Goal: Information Seeking & Learning: Learn about a topic

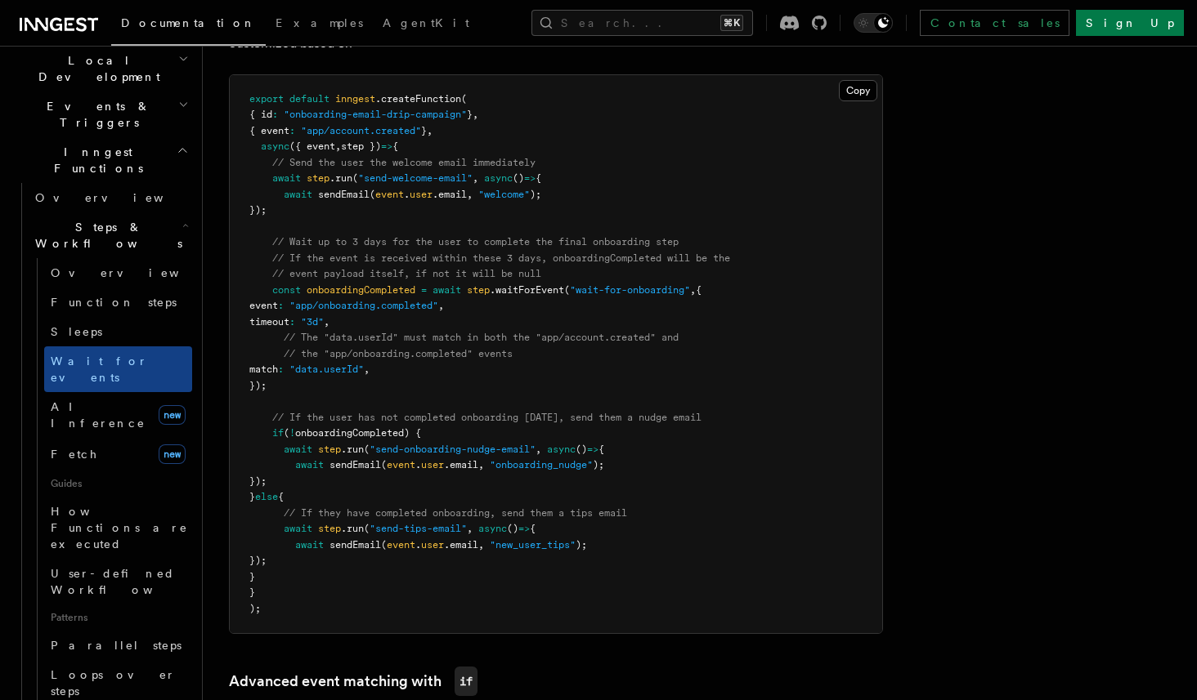
scroll to position [858, 0]
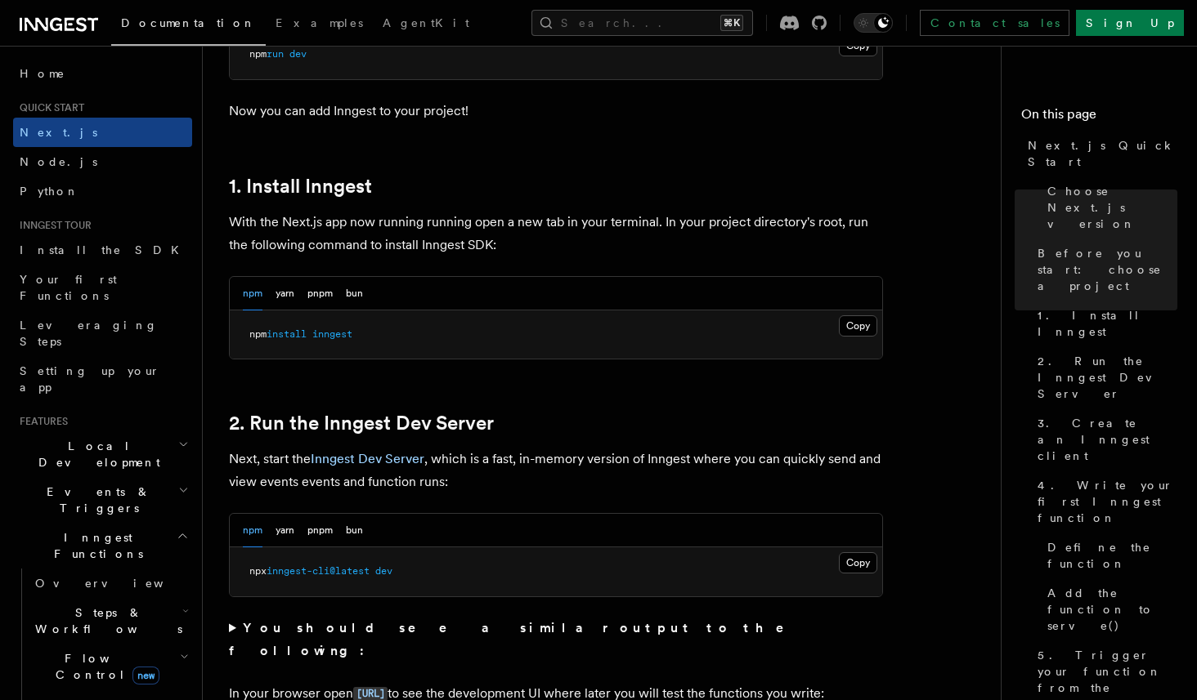
scroll to position [810, 0]
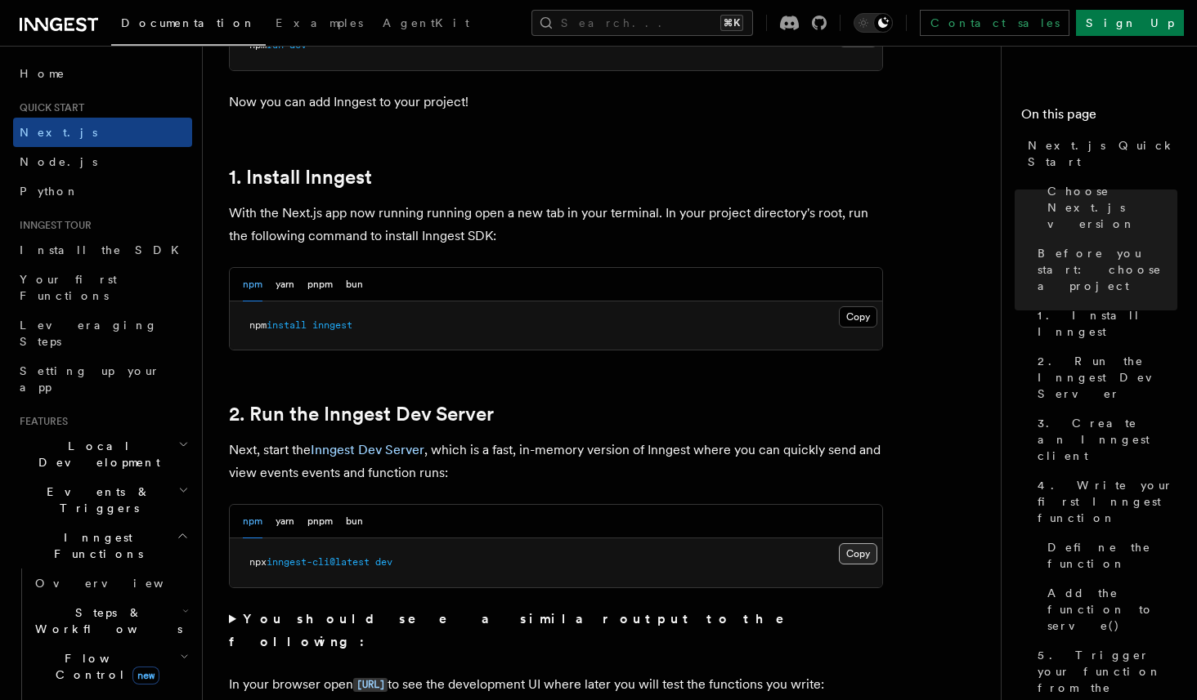
click at [845, 553] on button "Copy Copied" at bounding box center [858, 554] width 38 height 21
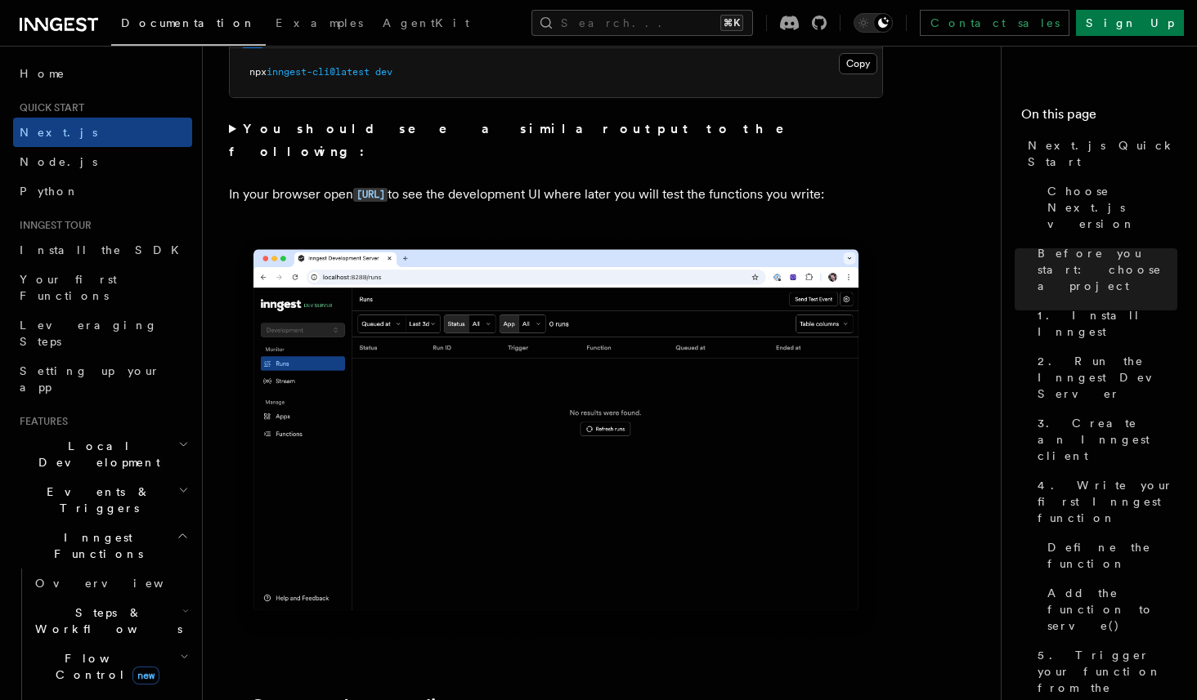
scroll to position [1303, 0]
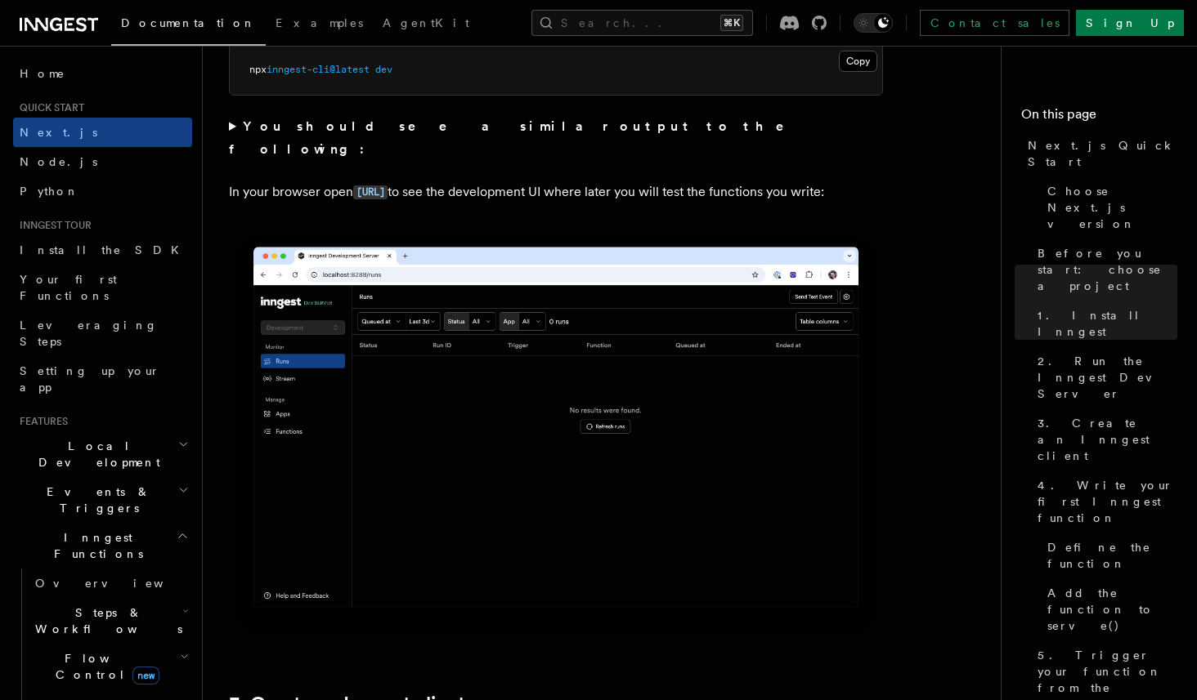
click at [466, 190] on p "In your browser open http://localhost:8288 to see the development UI where late…" at bounding box center [556, 193] width 654 height 24
click at [387, 186] on code "[URL]" at bounding box center [370, 193] width 34 height 14
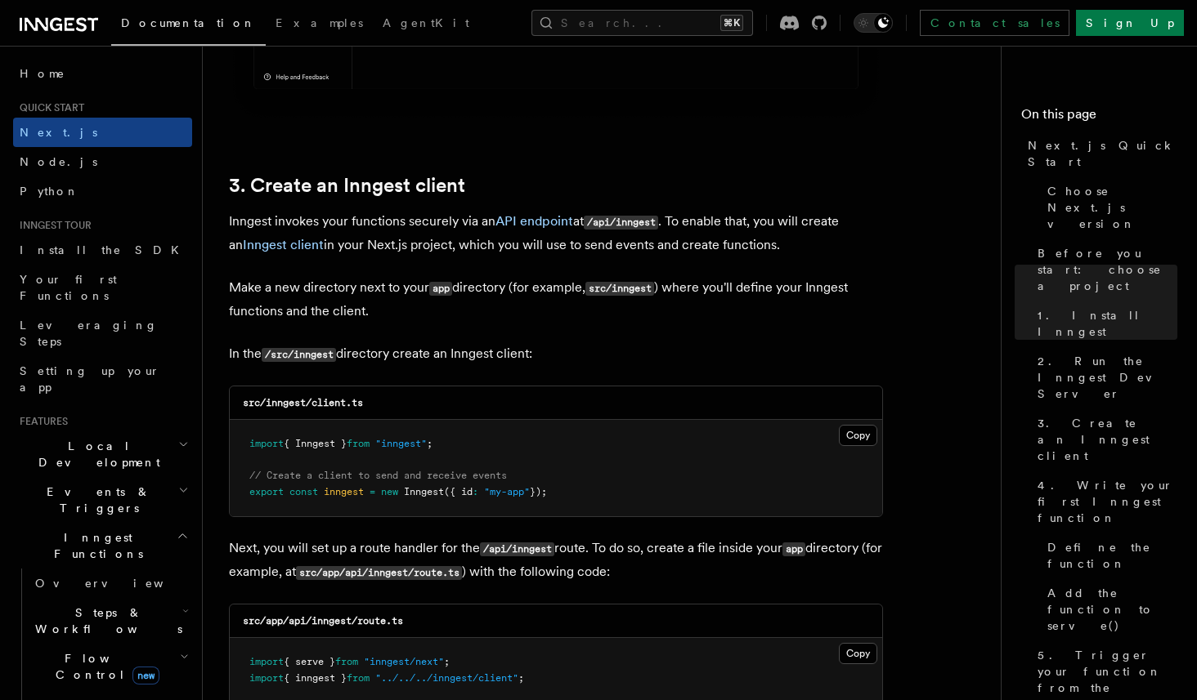
scroll to position [1820, 0]
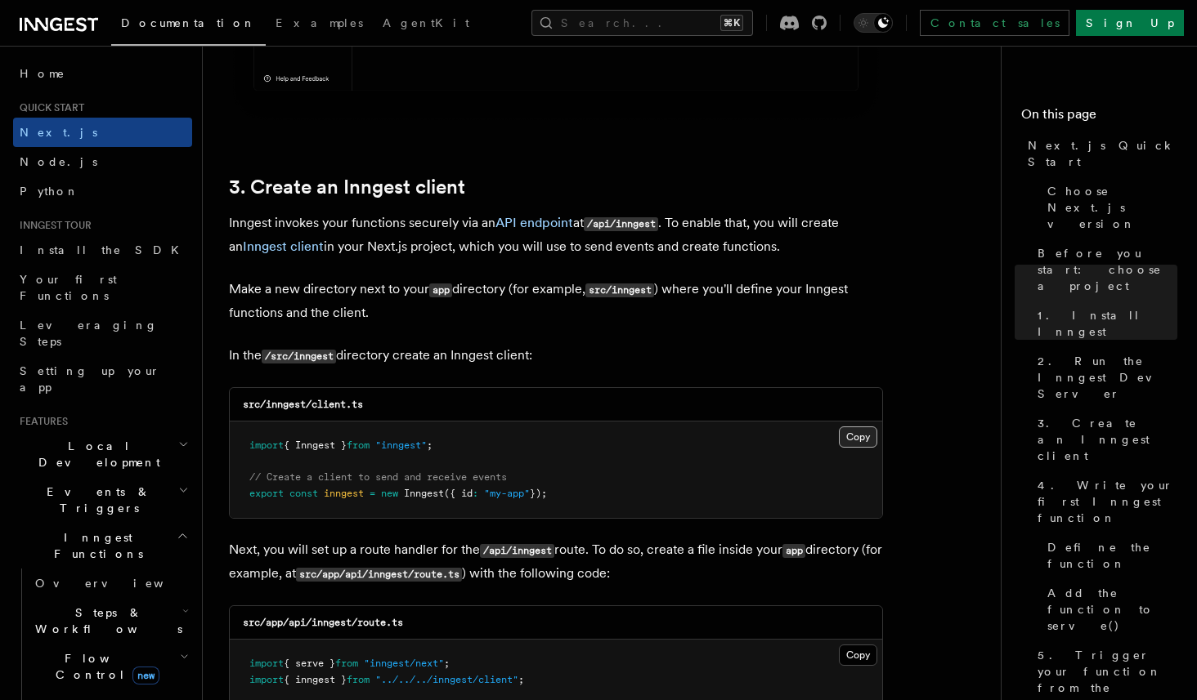
click at [853, 441] on button "Copy Copied" at bounding box center [858, 437] width 38 height 21
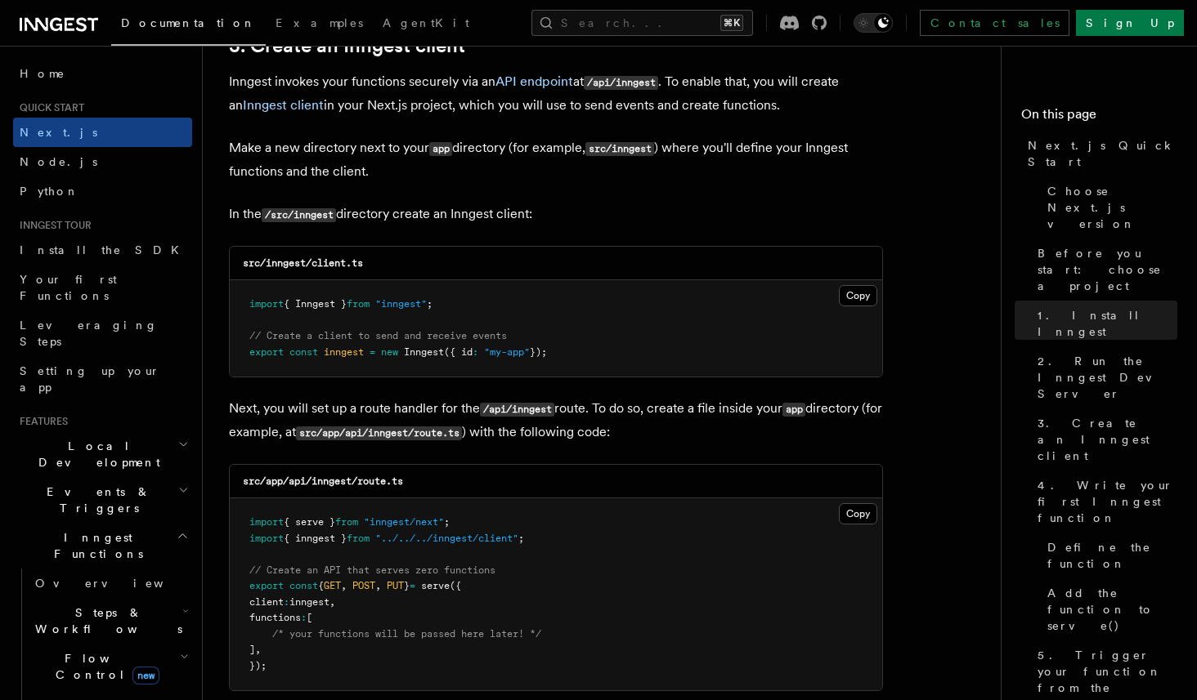
scroll to position [1985, 0]
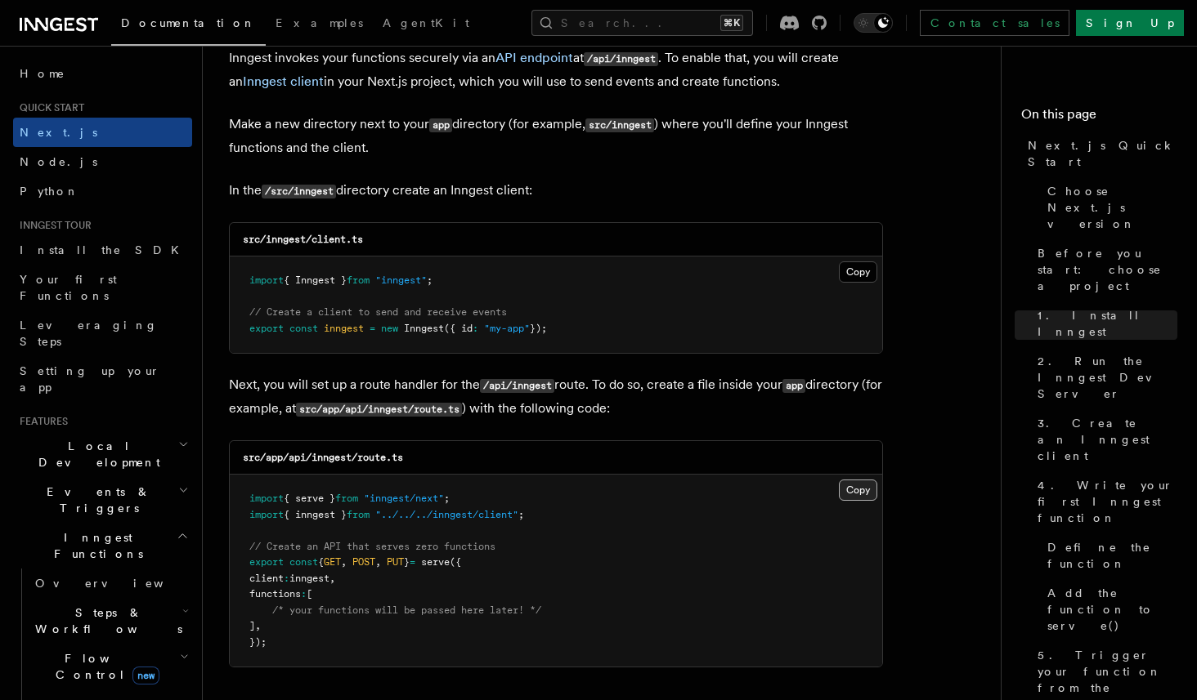
click at [858, 495] on button "Copy Copied" at bounding box center [858, 490] width 38 height 21
click at [861, 490] on button "Copy Copied" at bounding box center [858, 490] width 38 height 21
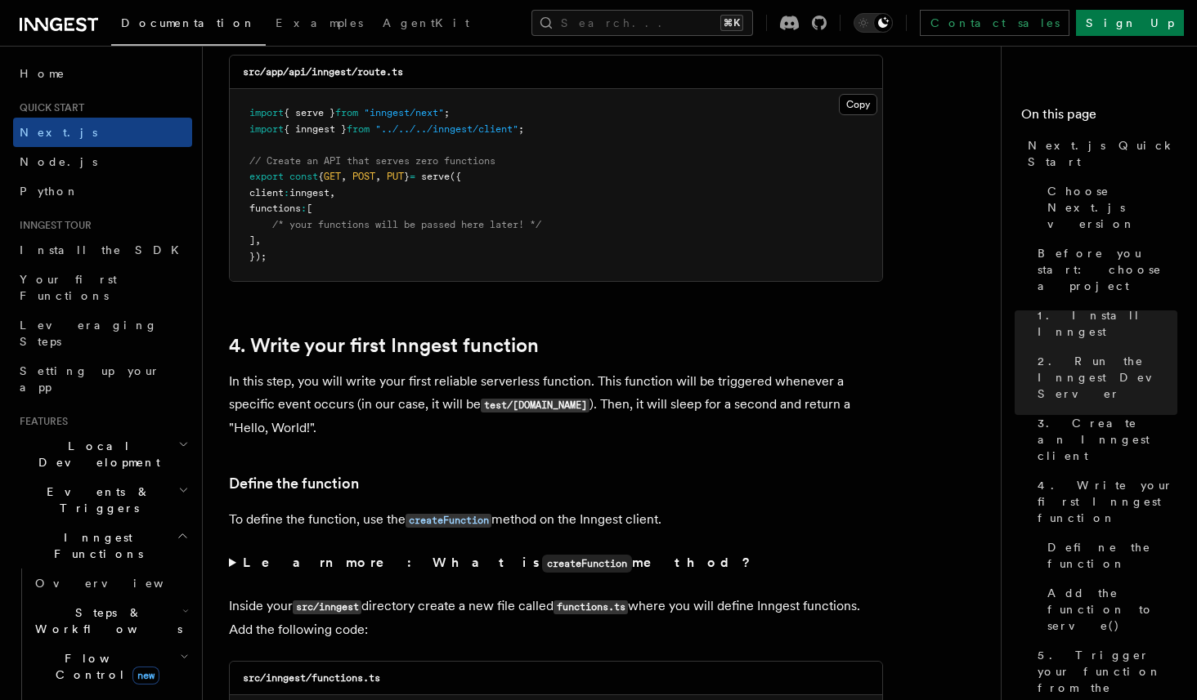
scroll to position [2373, 0]
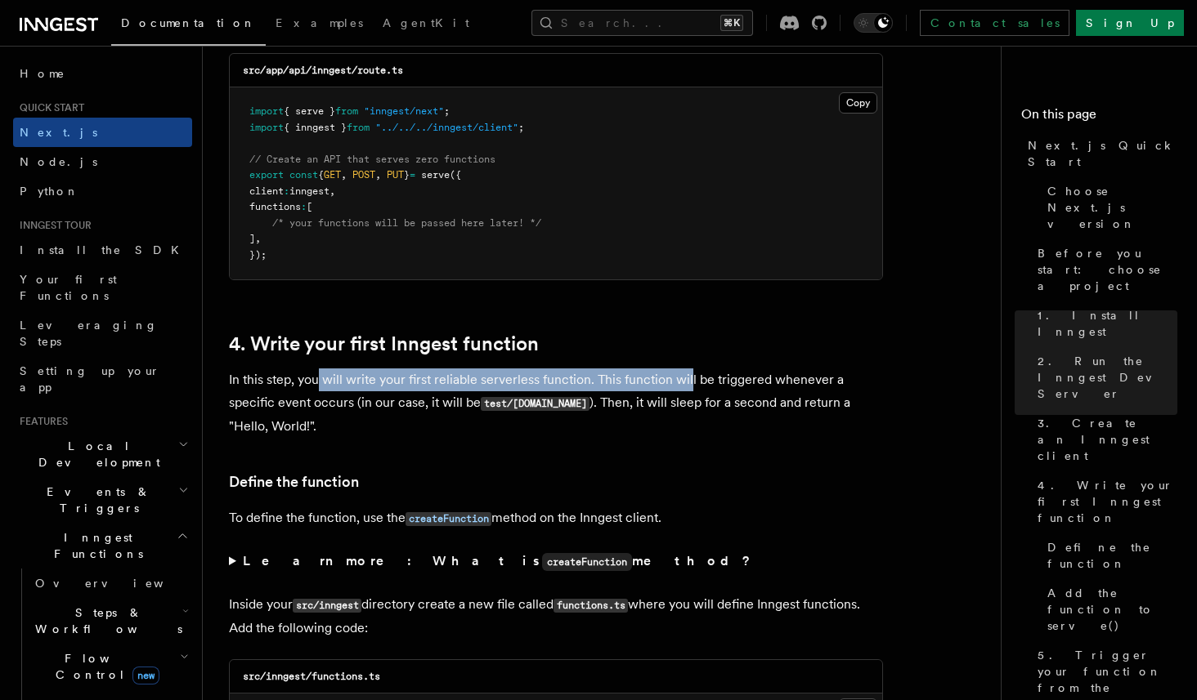
drag, startPoint x: 316, startPoint y: 379, endPoint x: 687, endPoint y: 371, distance: 370.4
click at [687, 371] on p "In this step, you will write your first reliable serverless function. This func…" at bounding box center [556, 403] width 654 height 69
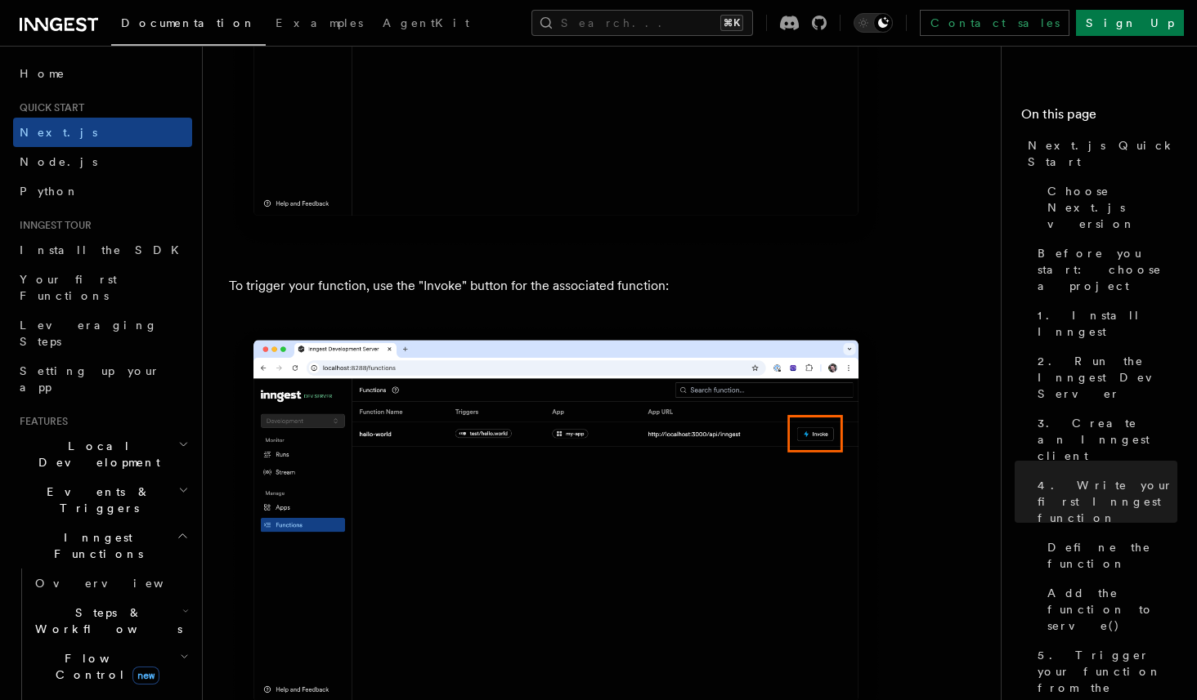
scroll to position [4211, 0]
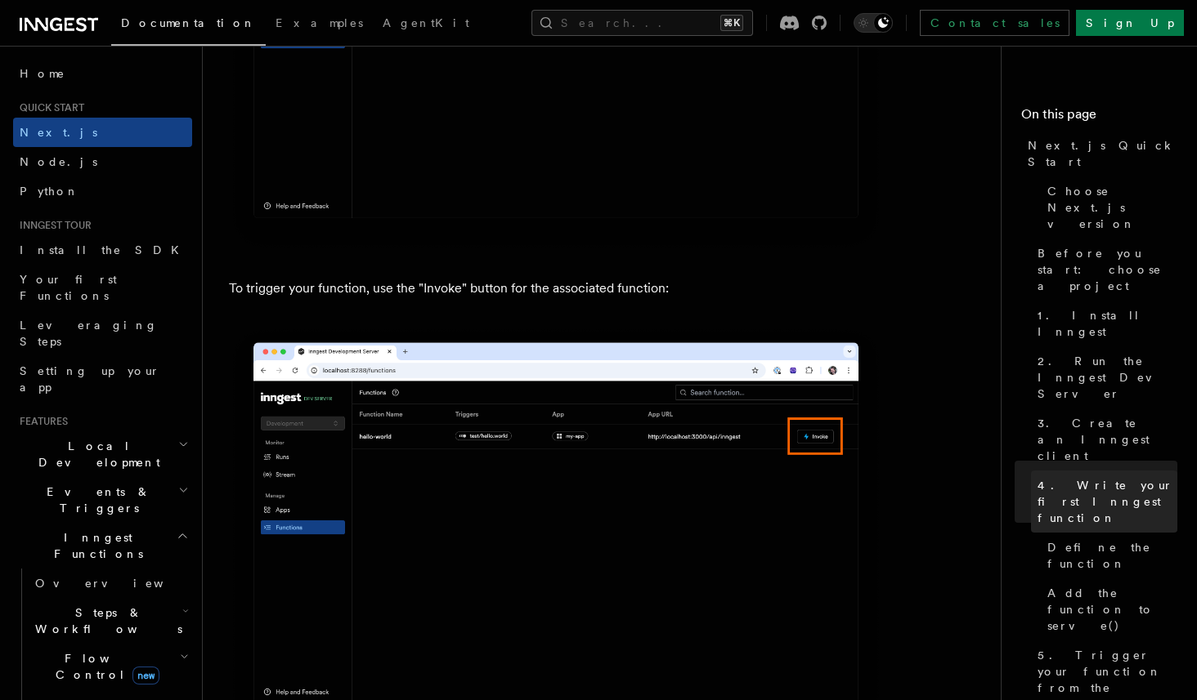
click at [1109, 477] on span "4. Write your first Inngest function" at bounding box center [1107, 501] width 140 height 49
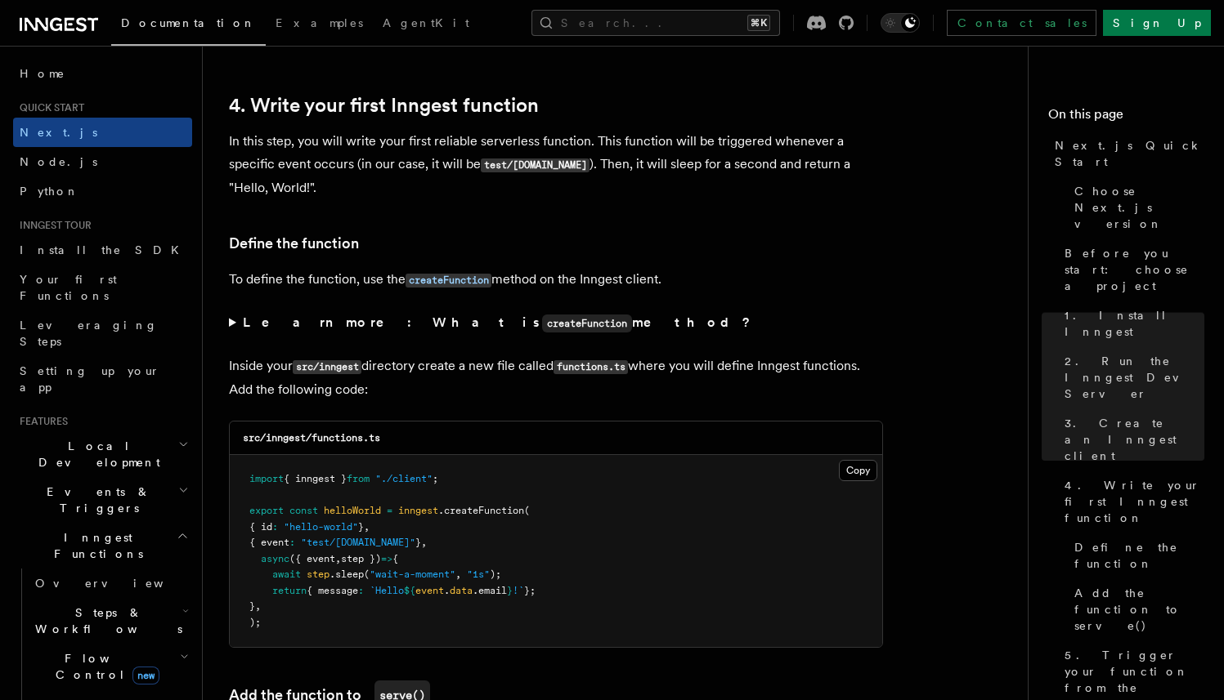
scroll to position [2608, 0]
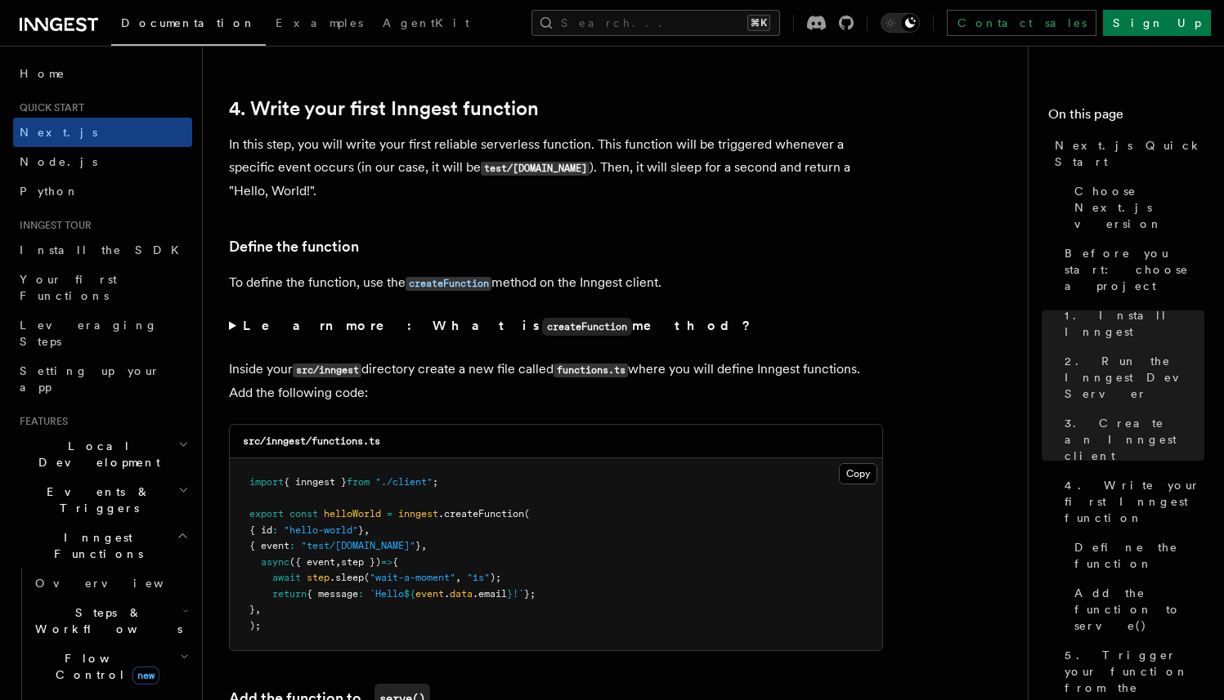
click at [235, 333] on summary "Learn more: What is createFunction method?" at bounding box center [556, 327] width 654 height 24
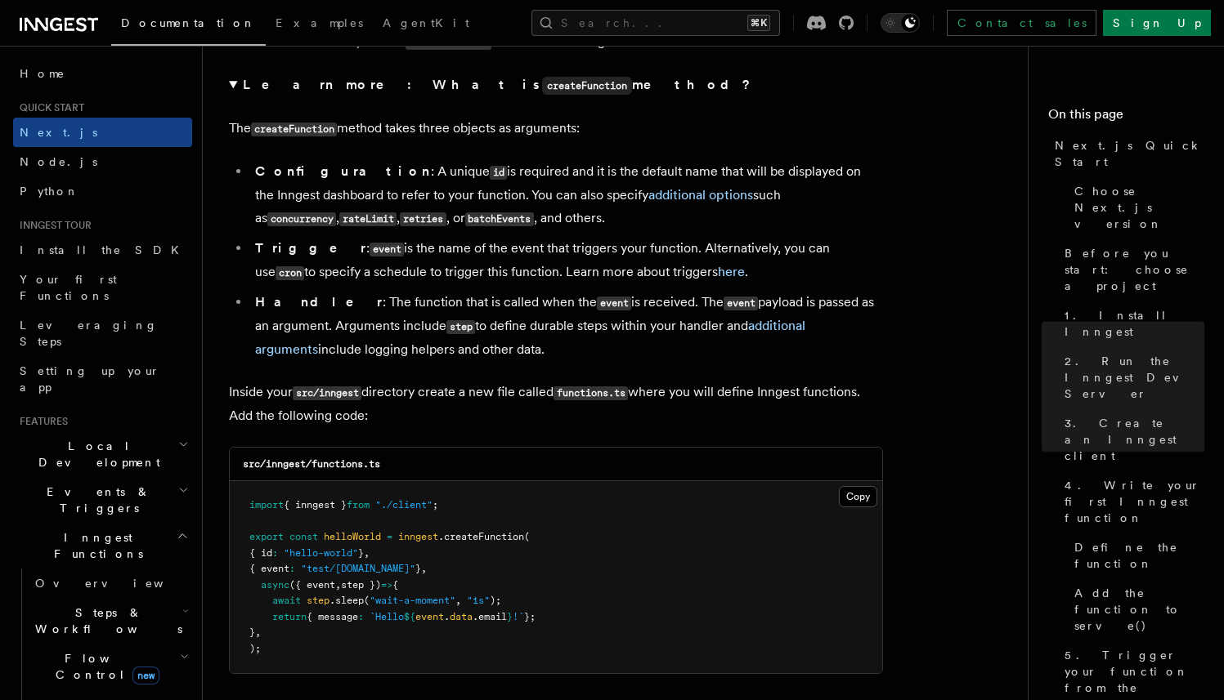
scroll to position [2854, 0]
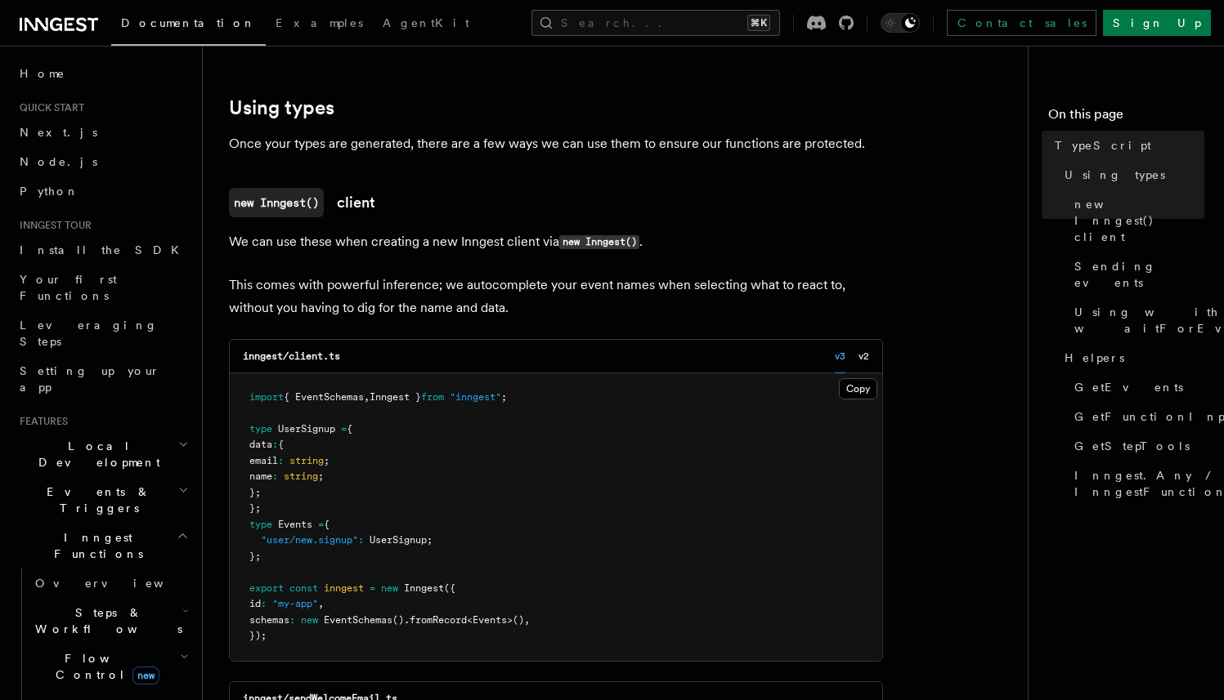
scroll to position [325, 0]
click at [76, 365] on span "Setting up your app" at bounding box center [90, 379] width 141 height 29
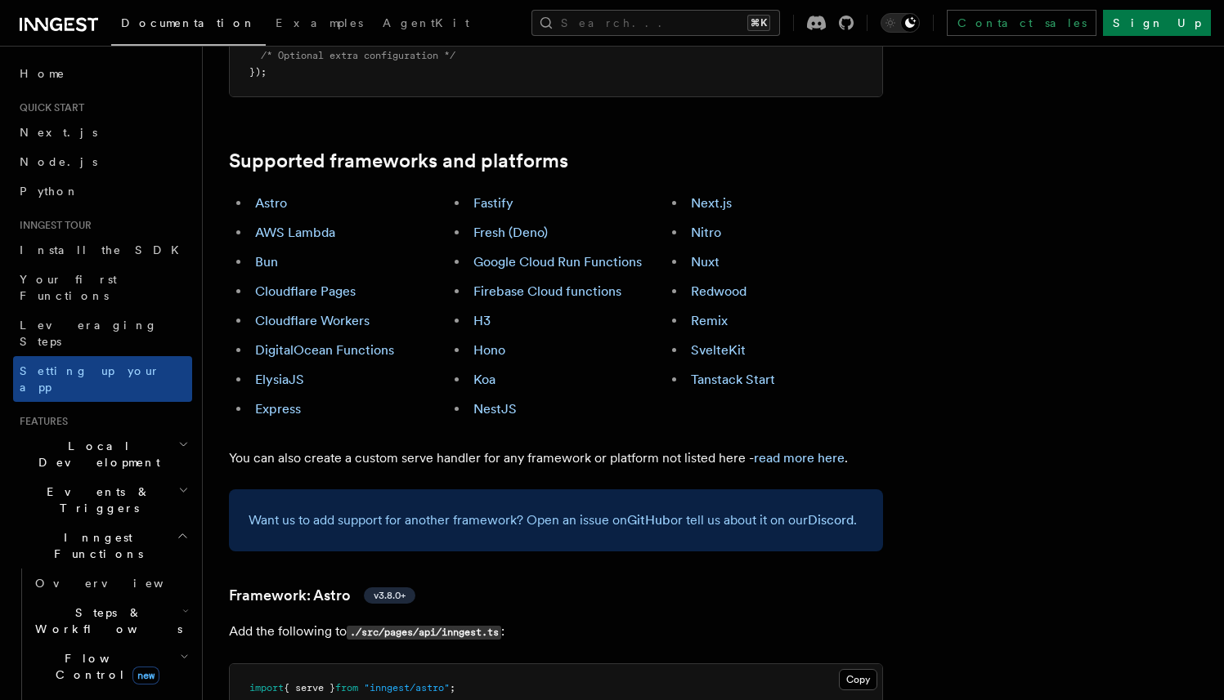
scroll to position [910, 0]
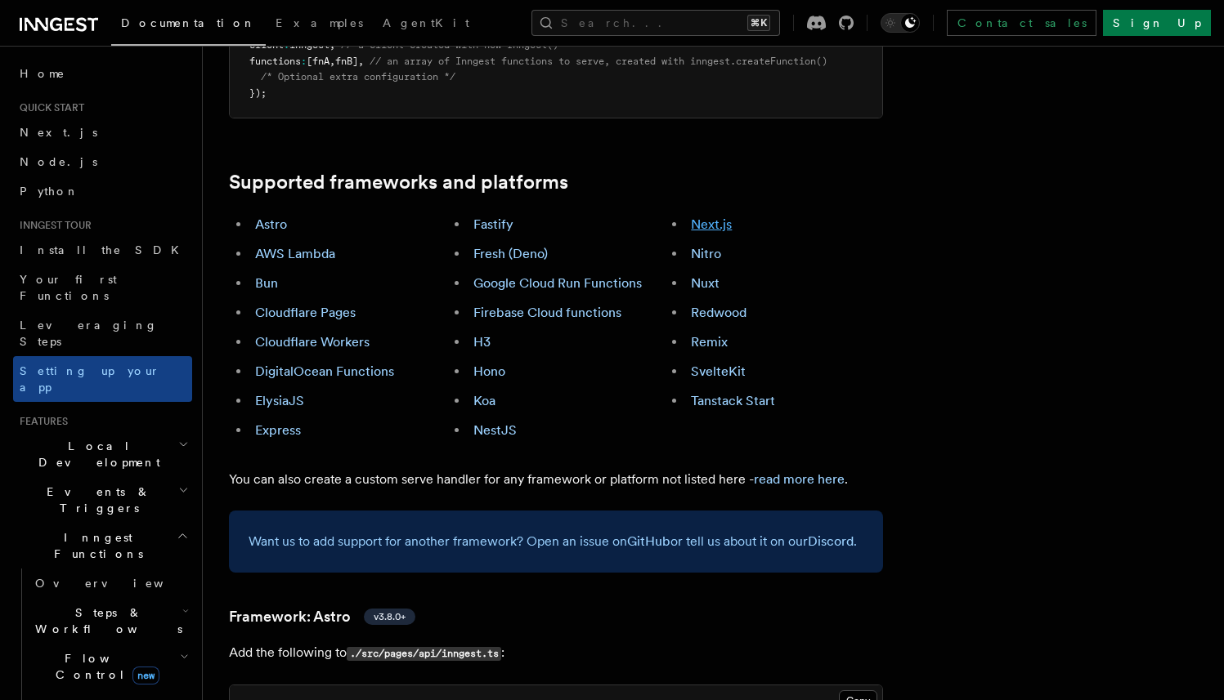
click at [718, 217] on link "Next.js" at bounding box center [711, 225] width 41 height 16
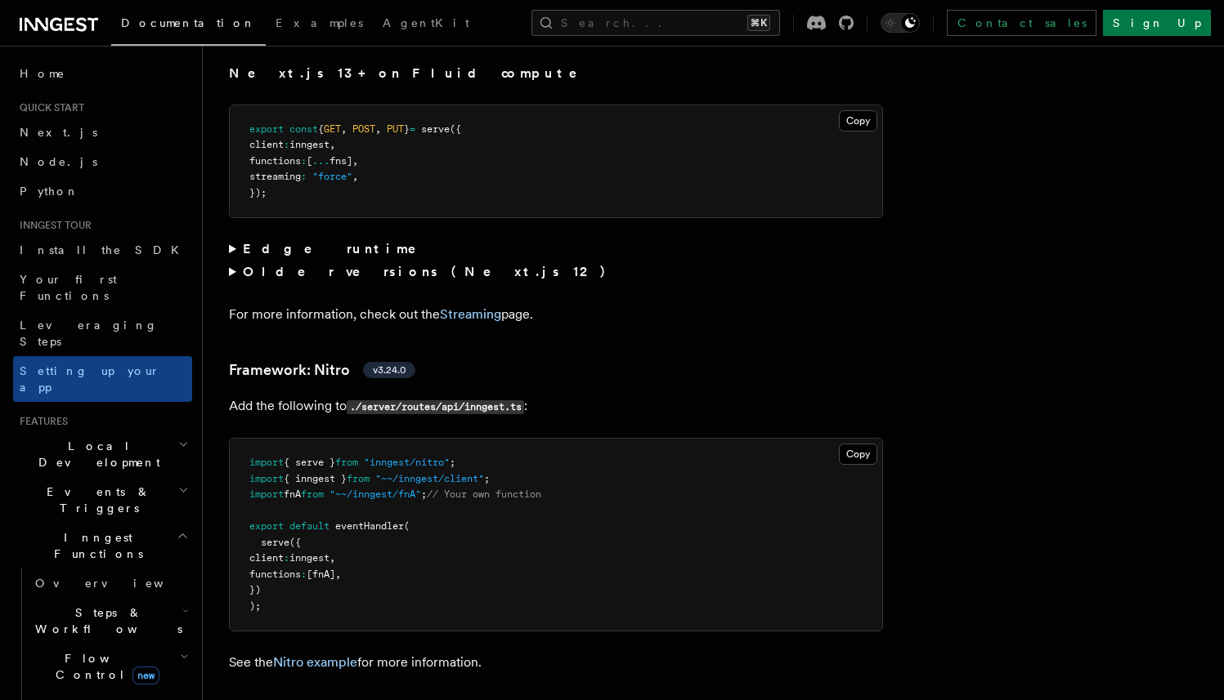
scroll to position [11180, 0]
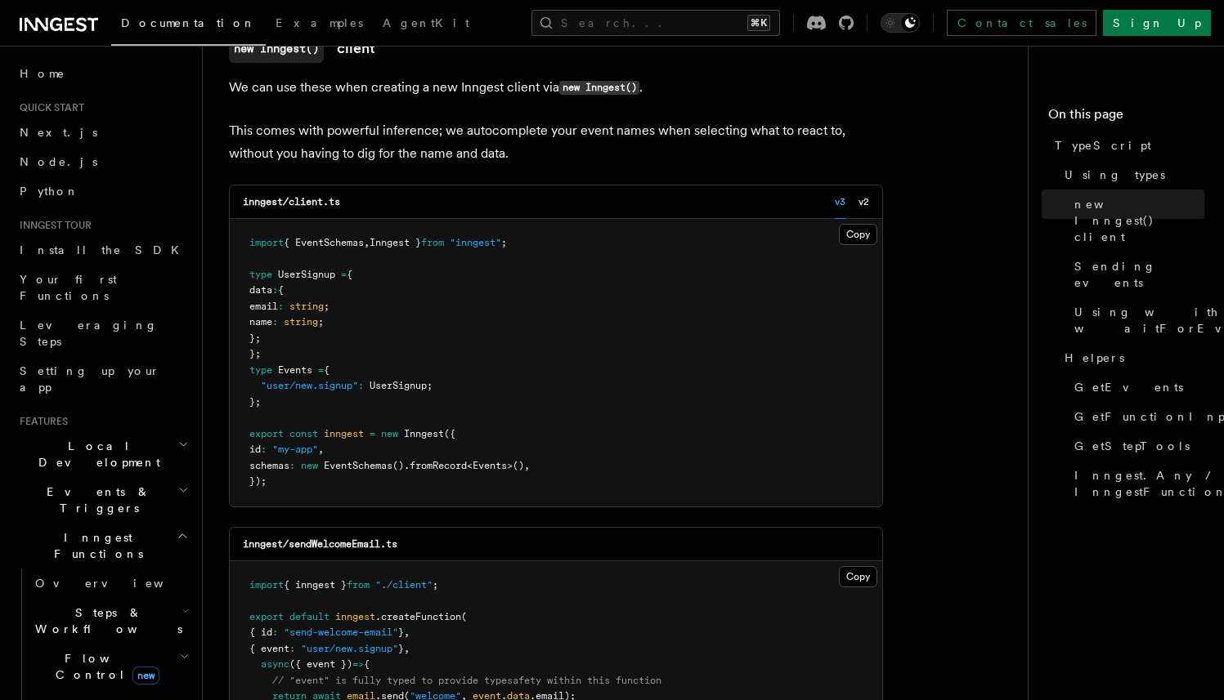
scroll to position [481, 0]
click at [659, 25] on button "Search... ⌘K" at bounding box center [655, 23] width 248 height 26
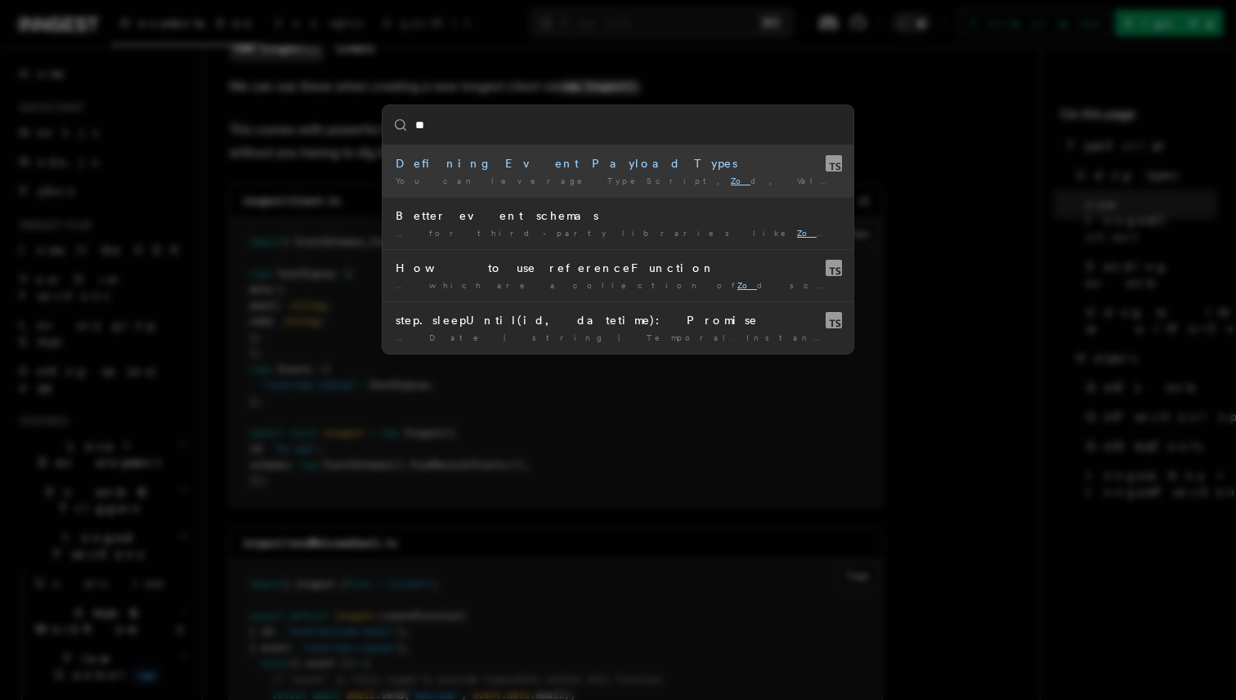
type input "***"
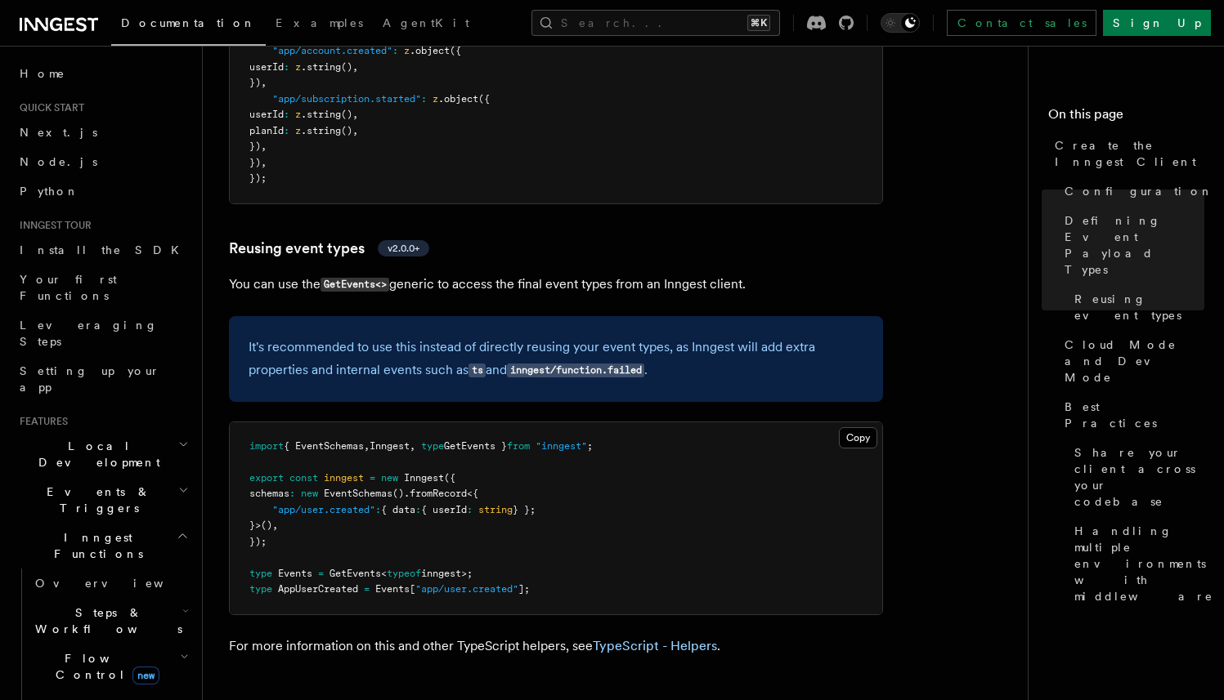
scroll to position [1891, 0]
click at [682, 20] on button "Search... ⌘K" at bounding box center [655, 23] width 248 height 26
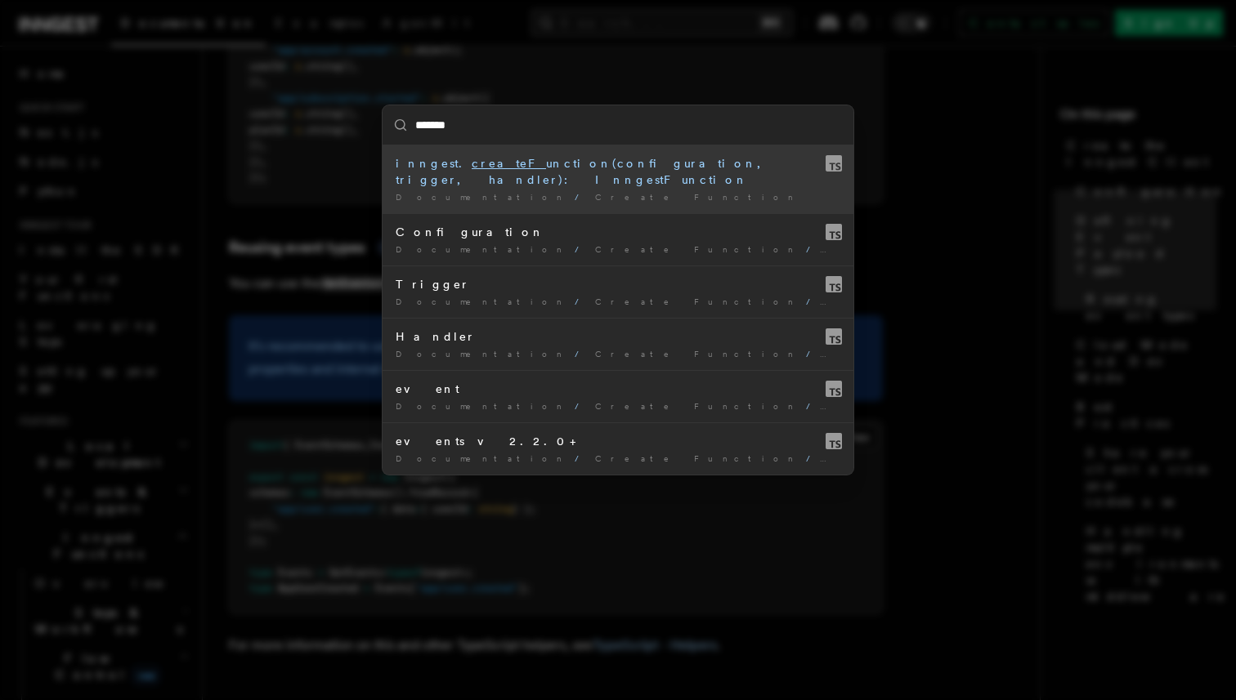
type input "******"
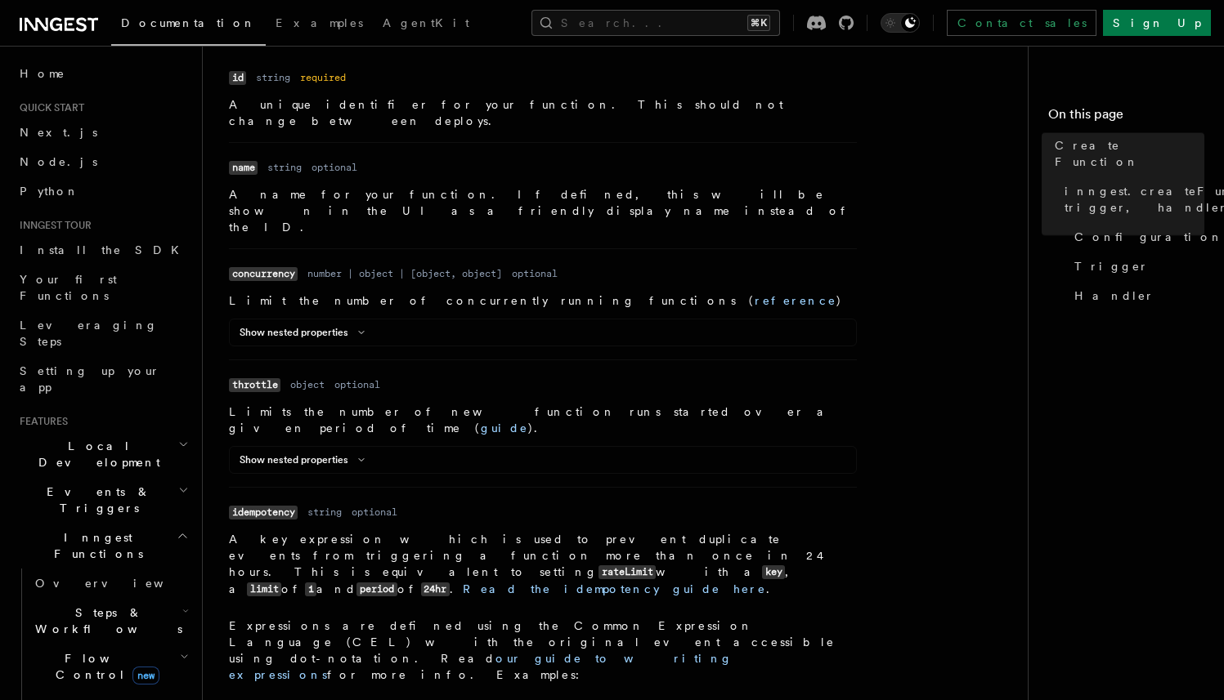
scroll to position [559, 0]
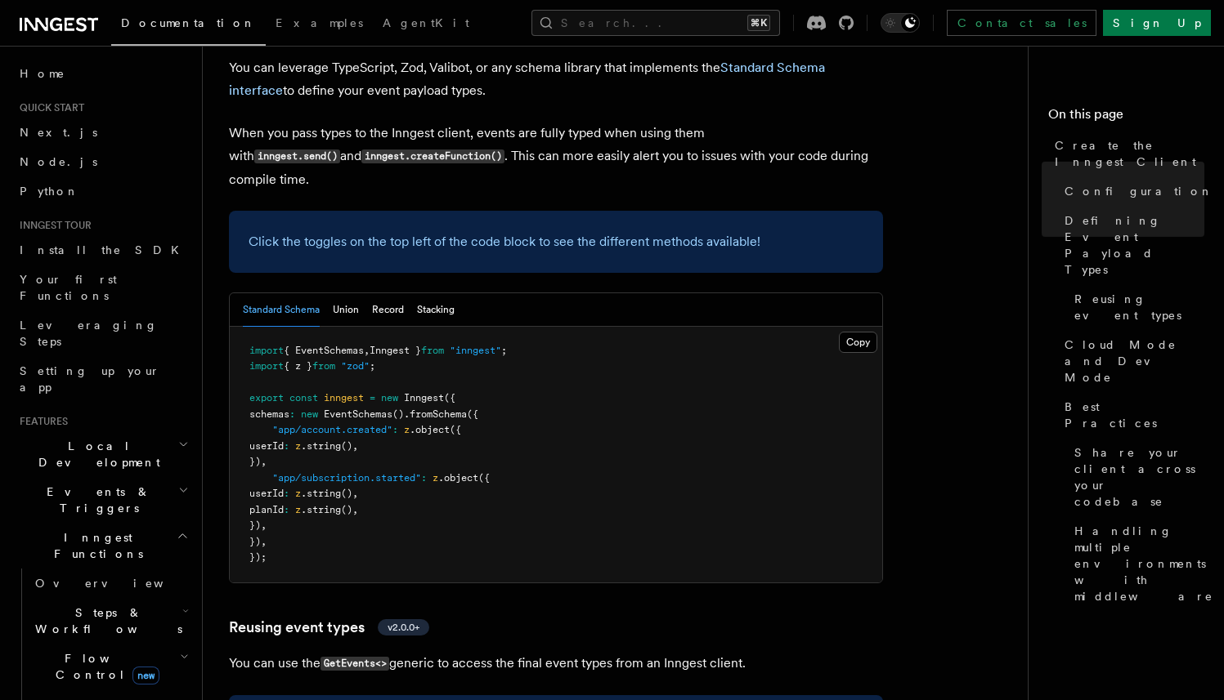
scroll to position [1542, 0]
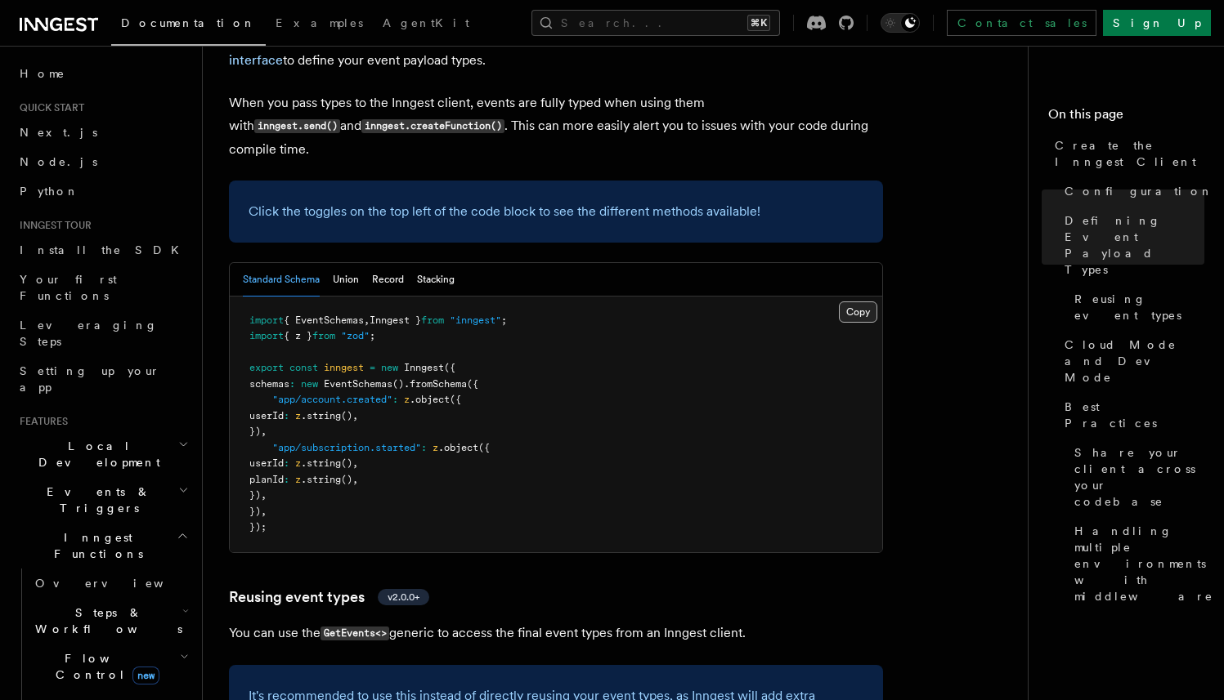
click at [860, 302] on button "Copy Copied" at bounding box center [858, 312] width 38 height 21
click at [798, 297] on pre "import { EventSchemas , Inngest } from "inngest" ; import { z } from "zod" ; ex…" at bounding box center [556, 425] width 652 height 256
click at [858, 302] on button "Copy Copied" at bounding box center [858, 312] width 38 height 21
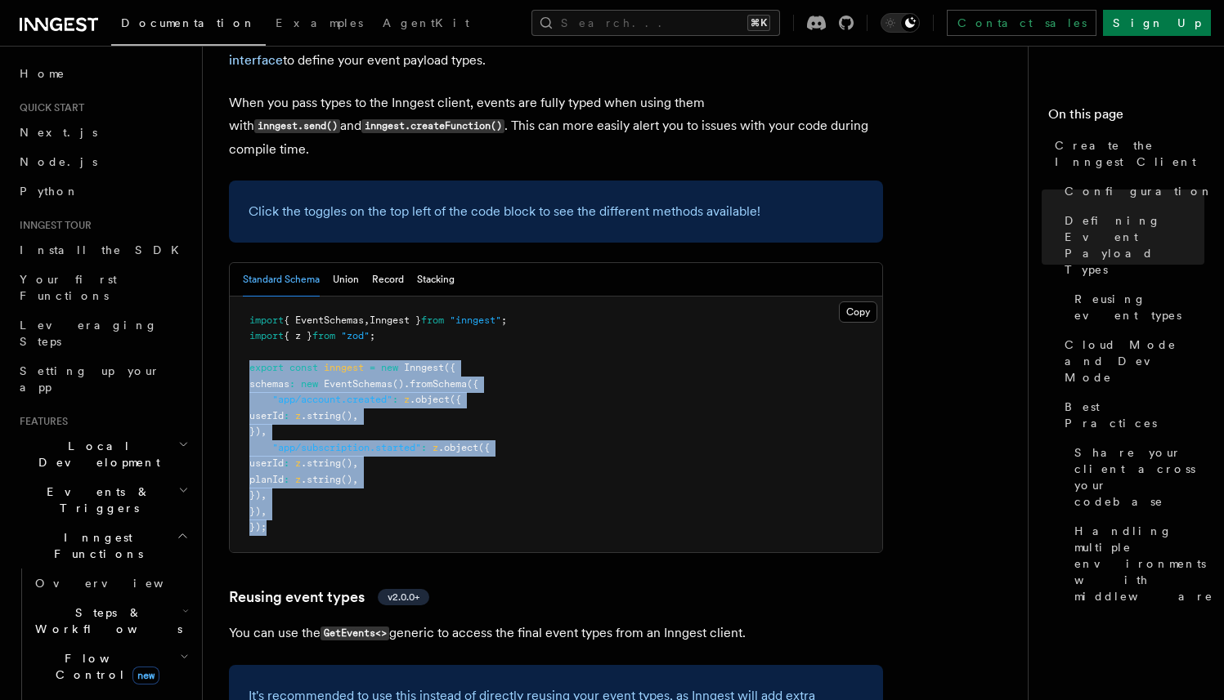
drag, startPoint x: 281, startPoint y: 384, endPoint x: 234, endPoint y: 220, distance: 171.0
click at [234, 297] on pre "import { EventSchemas , Inngest } from "inngest" ; import { z } from "zod" ; ex…" at bounding box center [556, 425] width 652 height 256
copy code "export const inngest = new Inngest ({ schemas : new EventSchemas () .fromSchema…"
click at [475, 297] on pre "import { EventSchemas , Inngest } from "inngest" ; import { z } from "zod" ; ex…" at bounding box center [556, 425] width 652 height 256
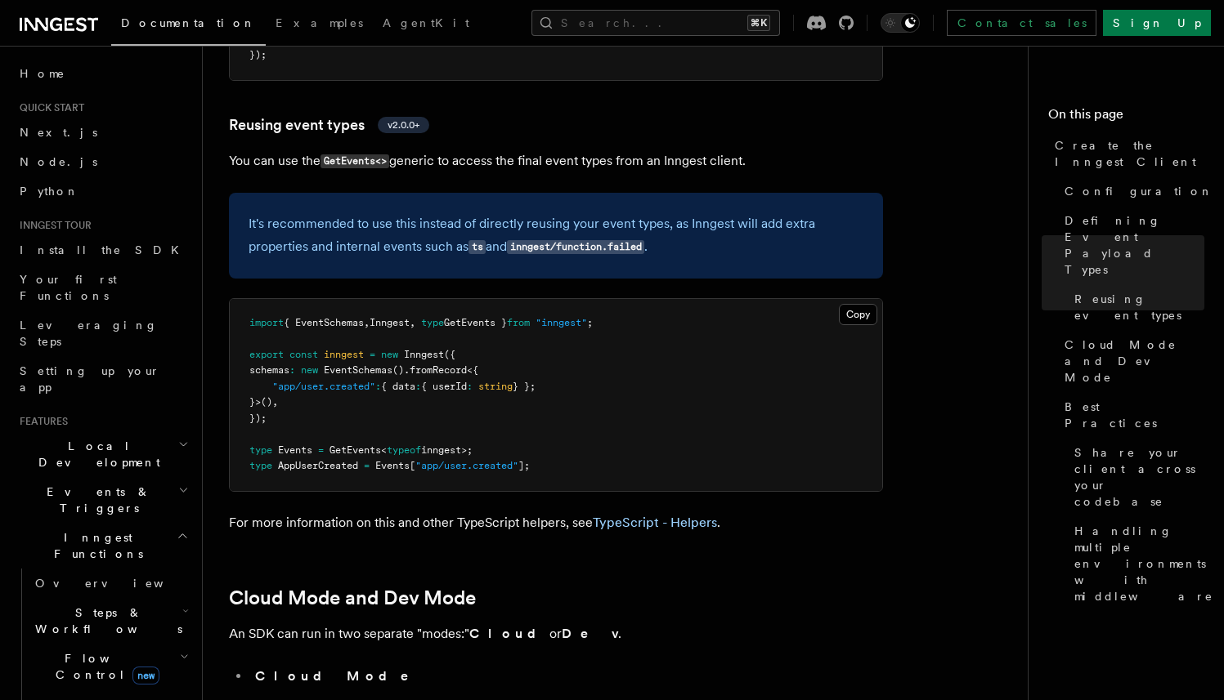
scroll to position [2015, 0]
click at [636, 514] on link "TypeScript - Helpers" at bounding box center [655, 522] width 124 height 16
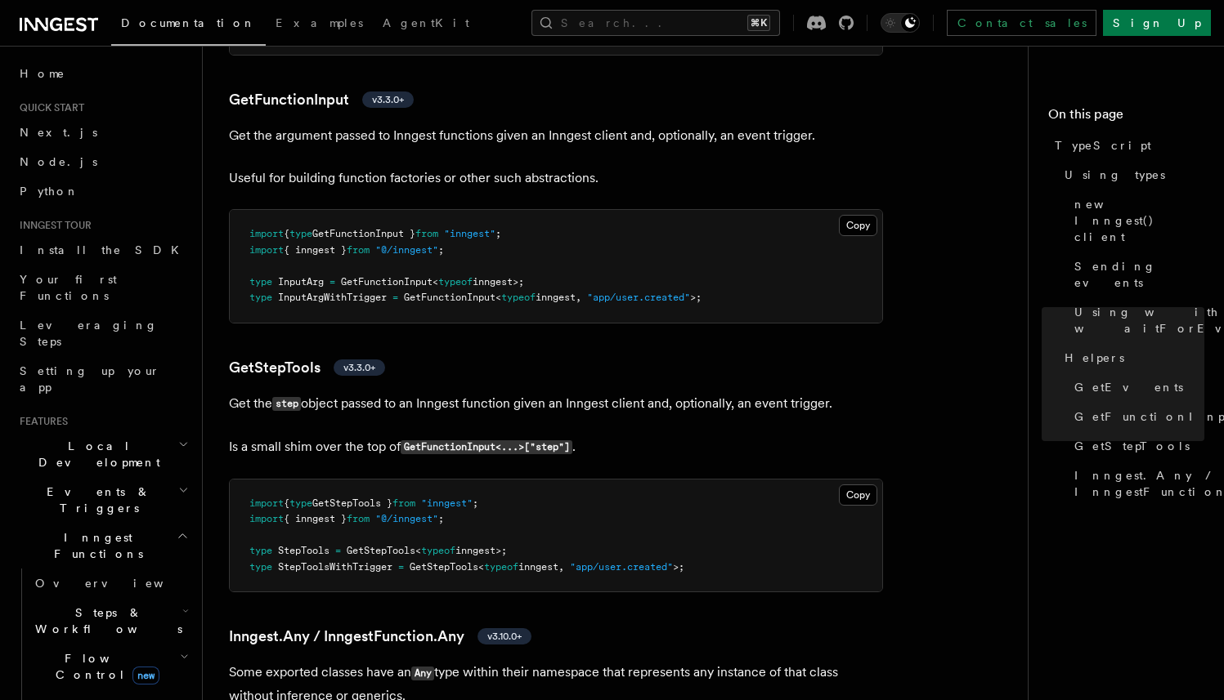
scroll to position [3497, 0]
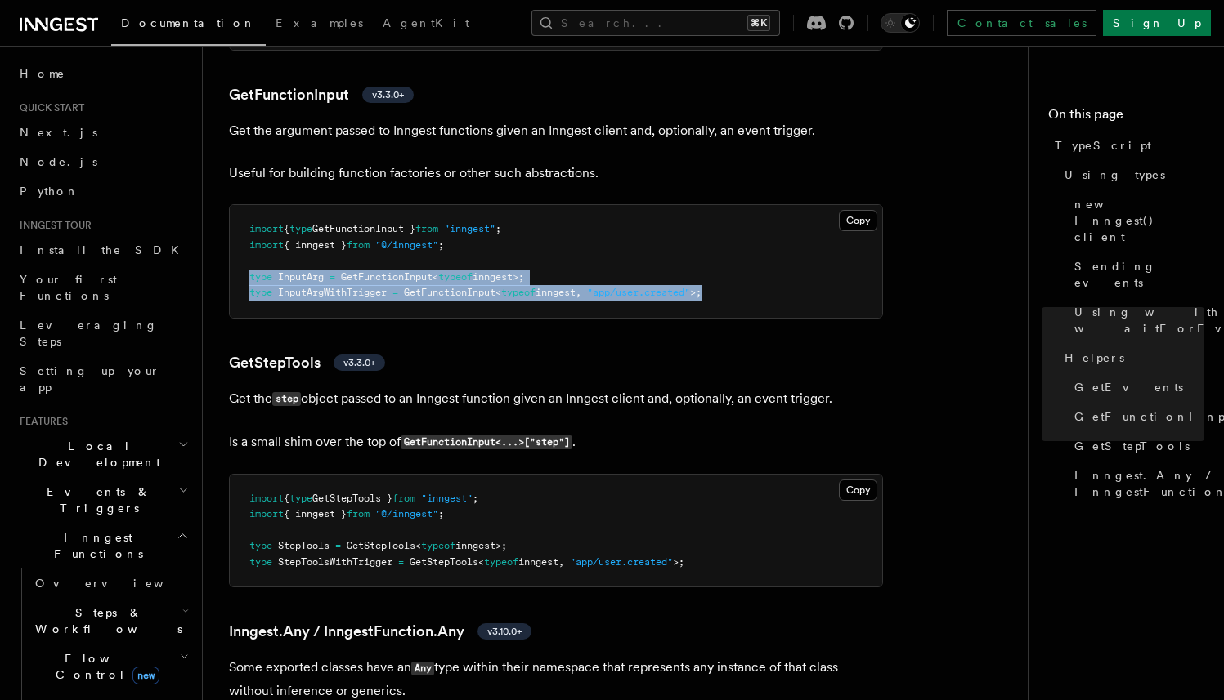
drag, startPoint x: 745, startPoint y: 302, endPoint x: 249, endPoint y: 280, distance: 495.8
click at [249, 280] on pre "import { type GetFunctionInput } from "inngest" ; import { inngest } from "@/in…" at bounding box center [556, 261] width 652 height 113
copy code "type InputArg = GetFunctionInput < typeof inngest>; type InputArgWithTrigger = …"
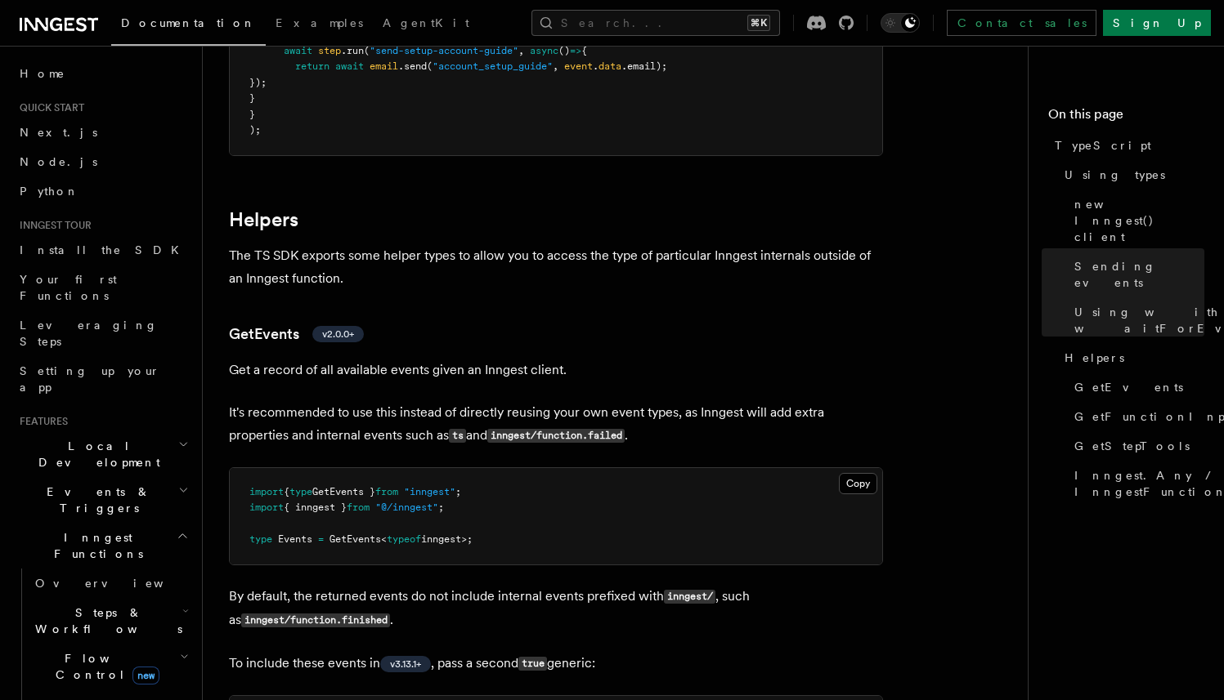
scroll to position [2802, 0]
click at [123, 477] on h2 "Events & Triggers" at bounding box center [102, 500] width 179 height 46
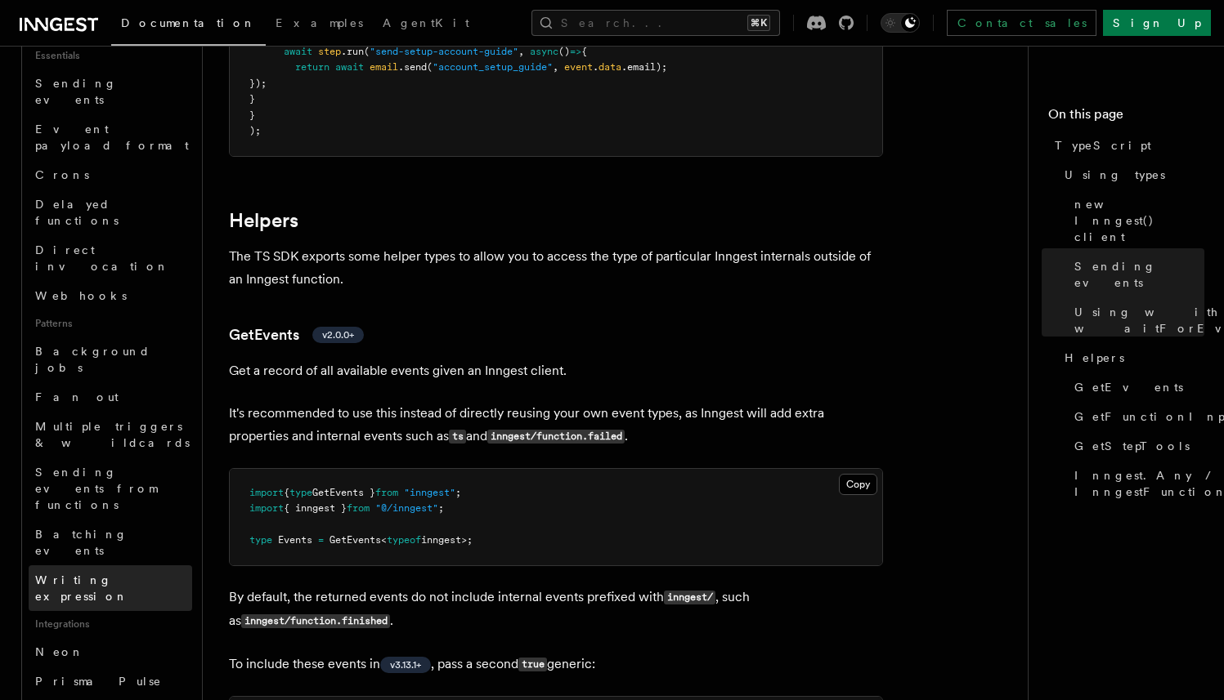
scroll to position [560, 0]
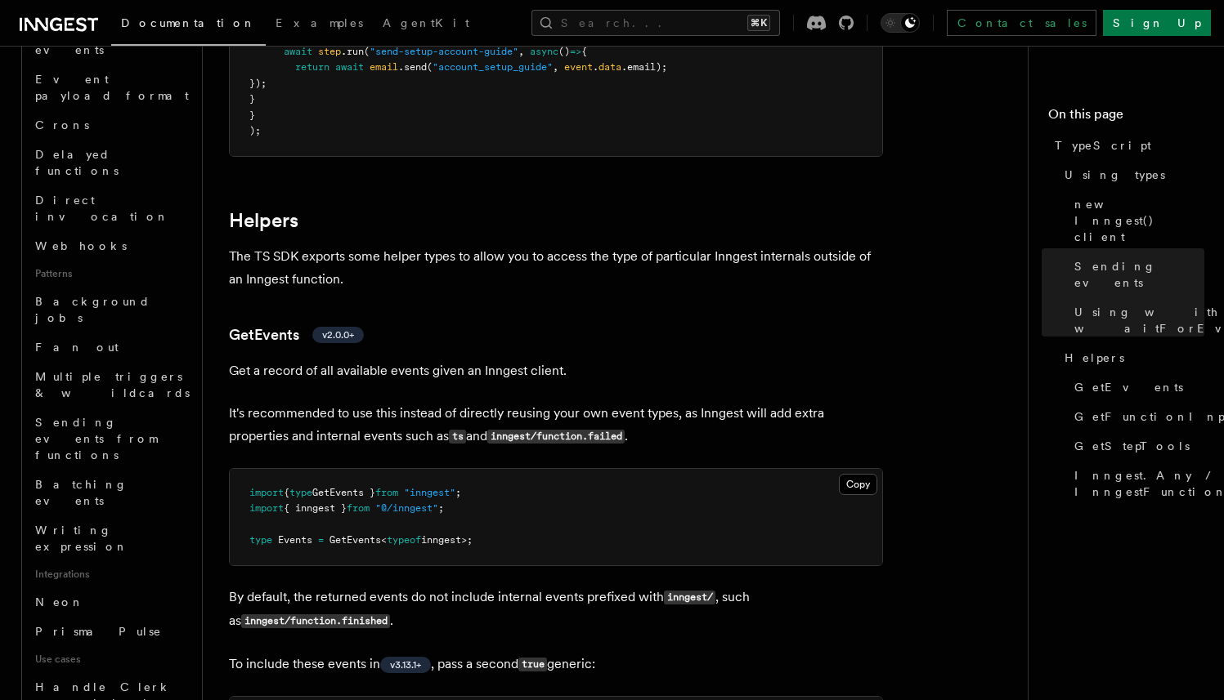
click at [591, 329] on h3 "GetEvents v2.0.0+" at bounding box center [556, 335] width 654 height 23
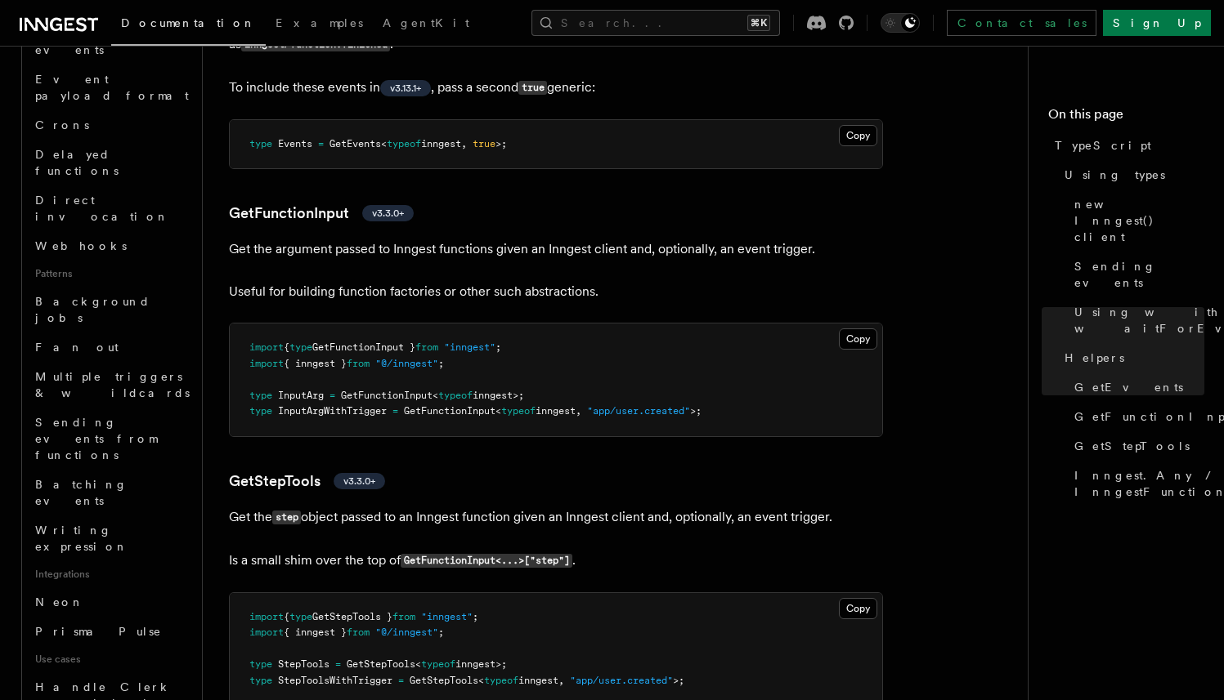
scroll to position [3384, 0]
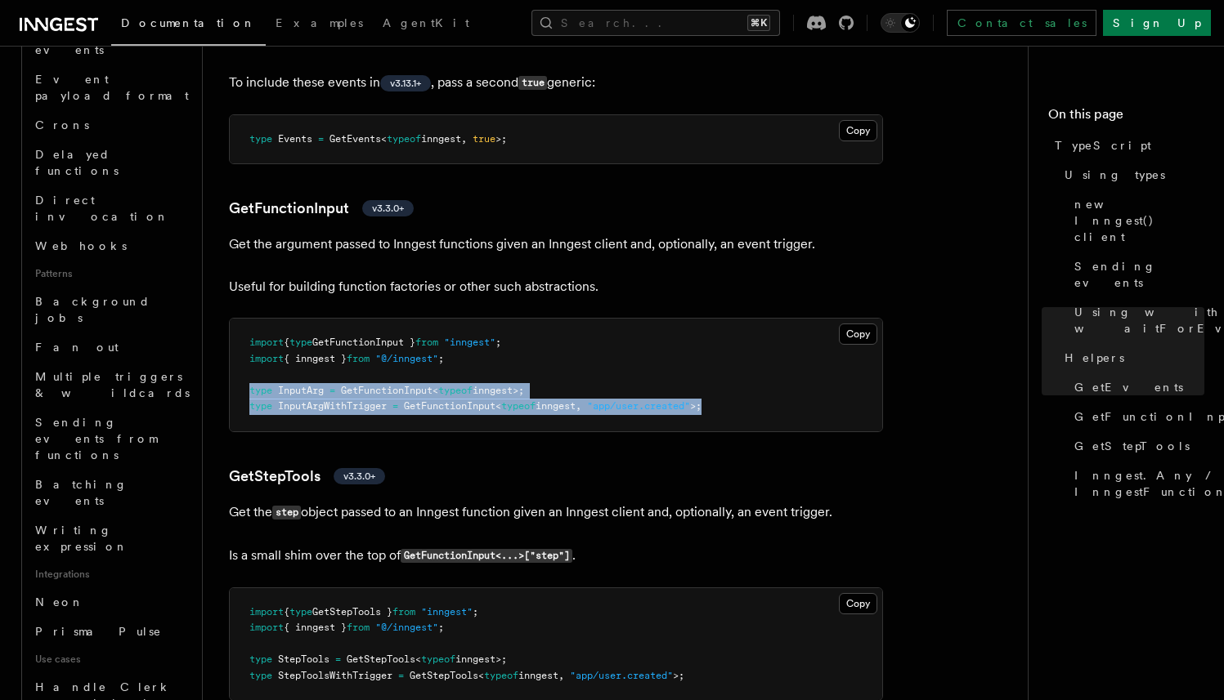
drag, startPoint x: 744, startPoint y: 409, endPoint x: 250, endPoint y: 397, distance: 493.8
click at [250, 397] on pre "import { type GetFunctionInput } from "inngest" ; import { inngest } from "@/in…" at bounding box center [556, 375] width 652 height 113
copy code "type InputArg = GetFunctionInput < typeof inngest>; type InputArgWithTrigger = …"
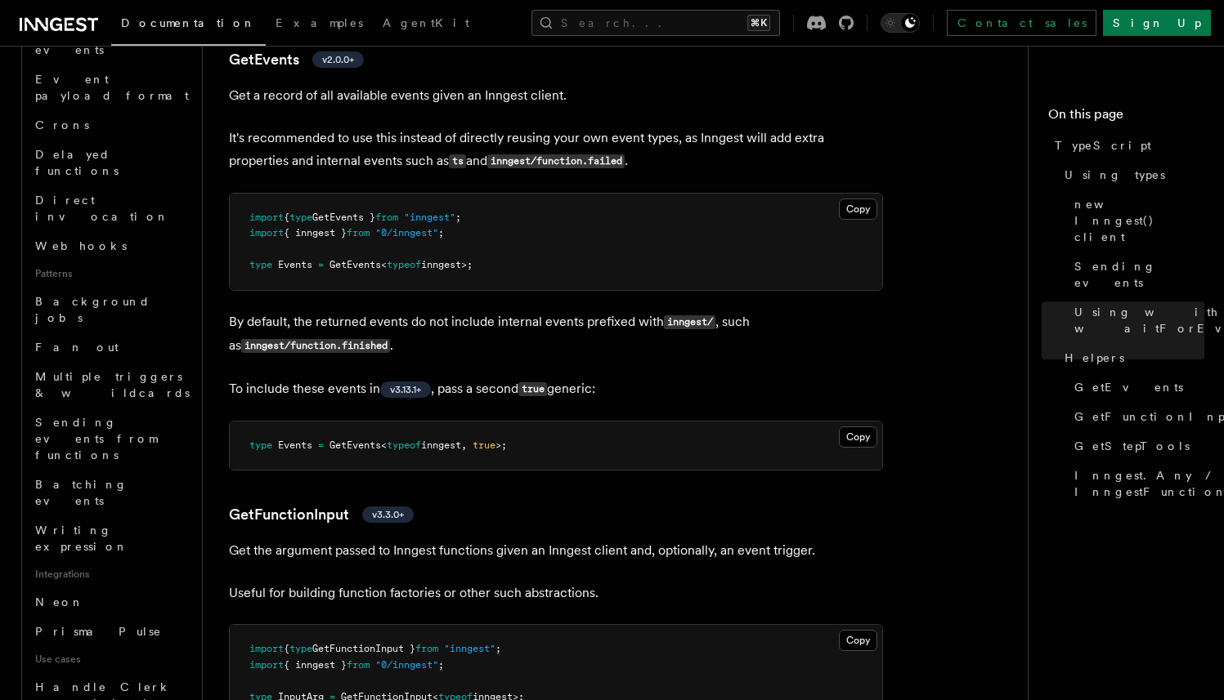
scroll to position [3265, 0]
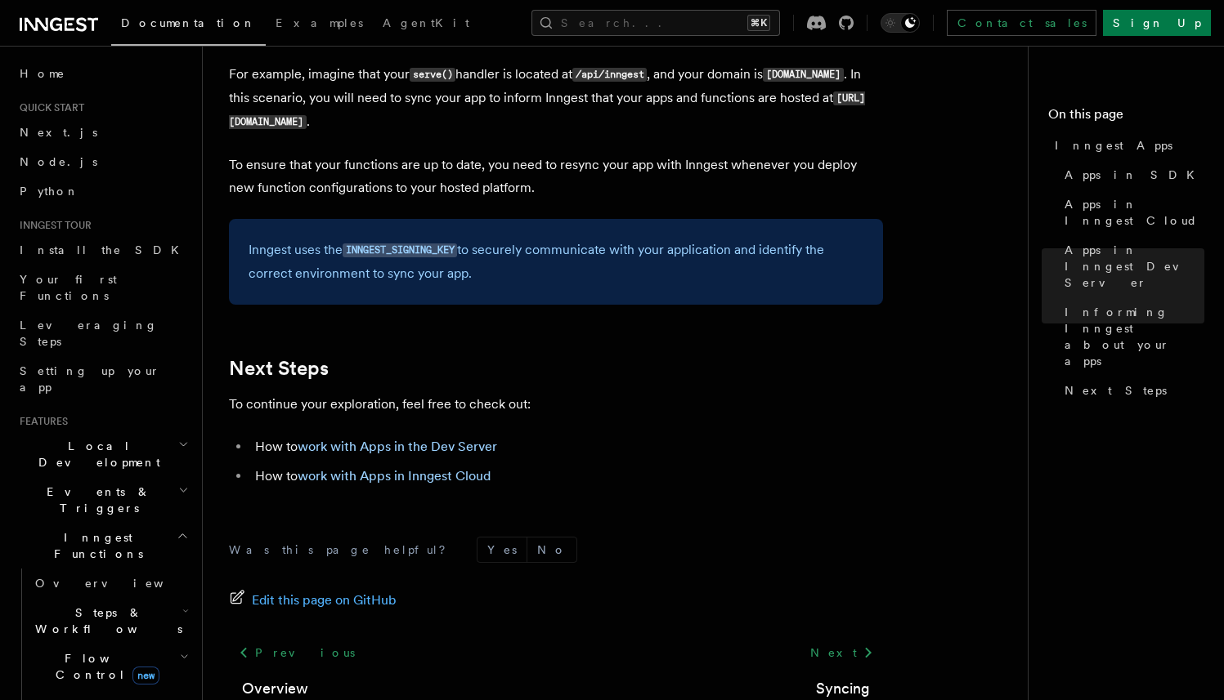
scroll to position [2571, 0]
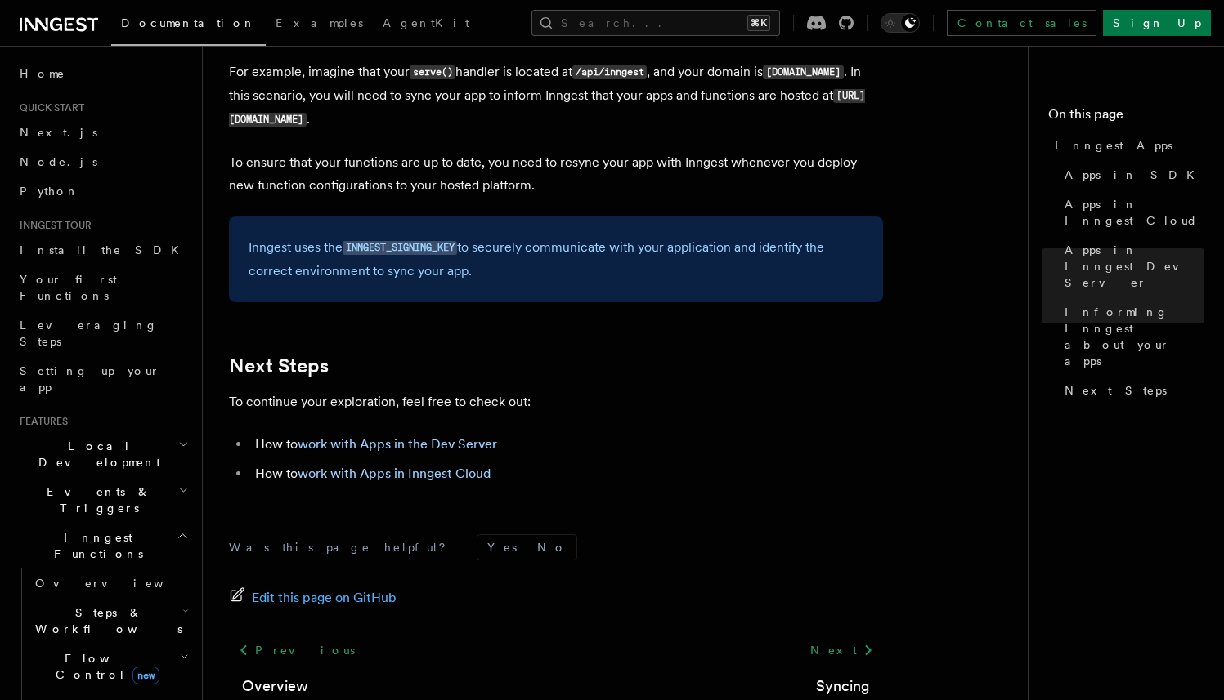
click at [45, 20] on icon at bounding box center [59, 25] width 78 height 20
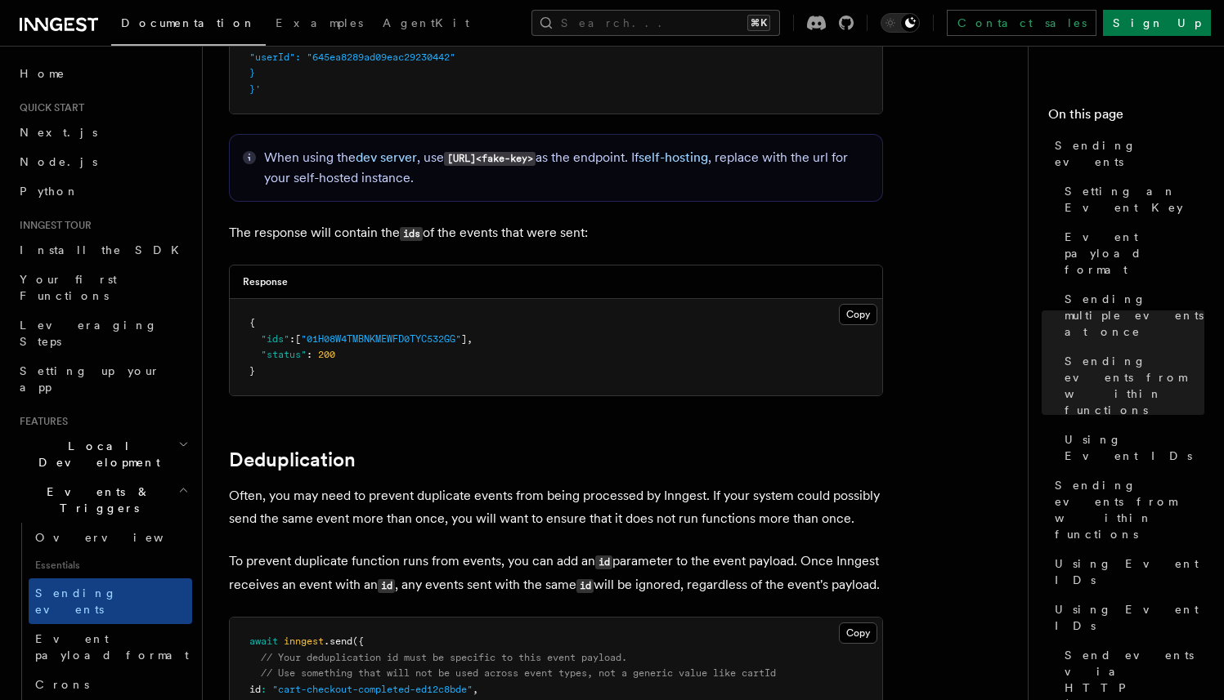
scroll to position [3694, 0]
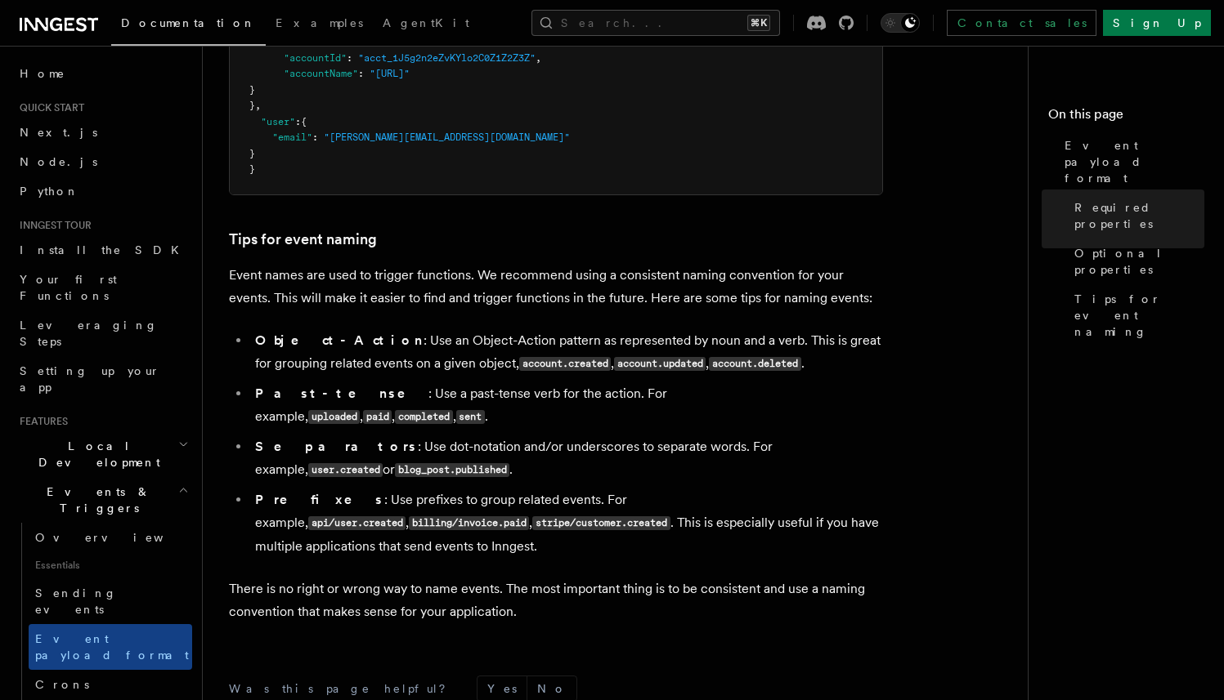
scroll to position [902, 0]
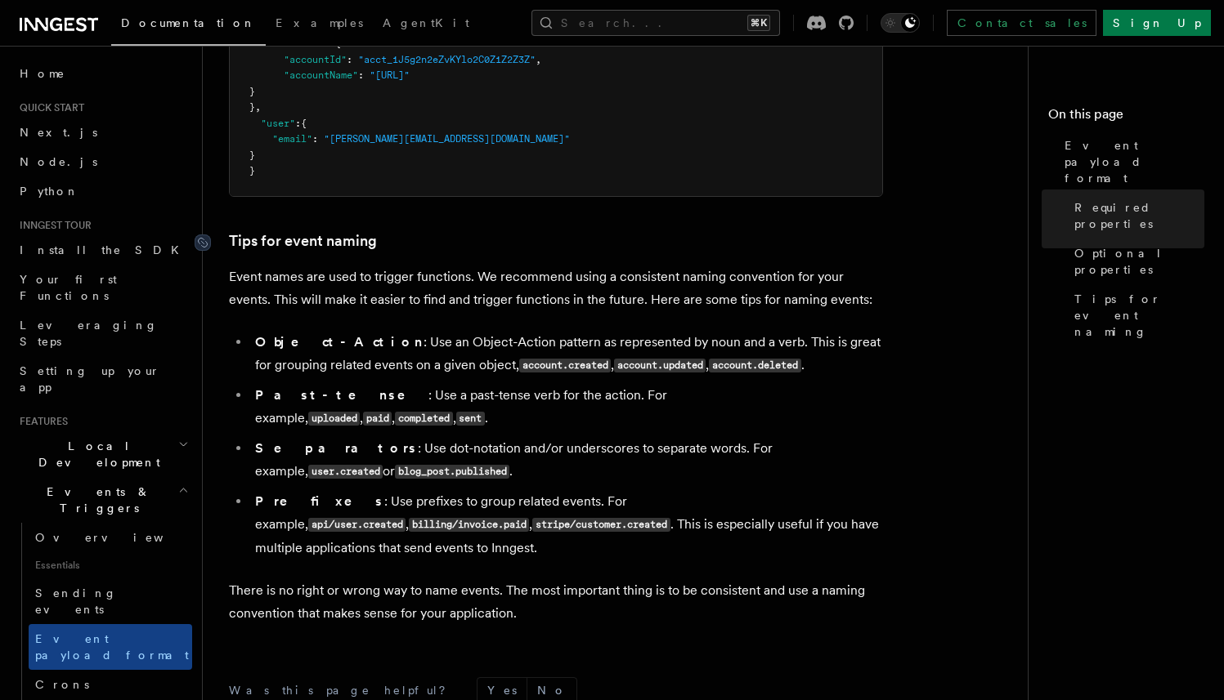
click at [270, 248] on link "Tips for event naming" at bounding box center [303, 241] width 148 height 23
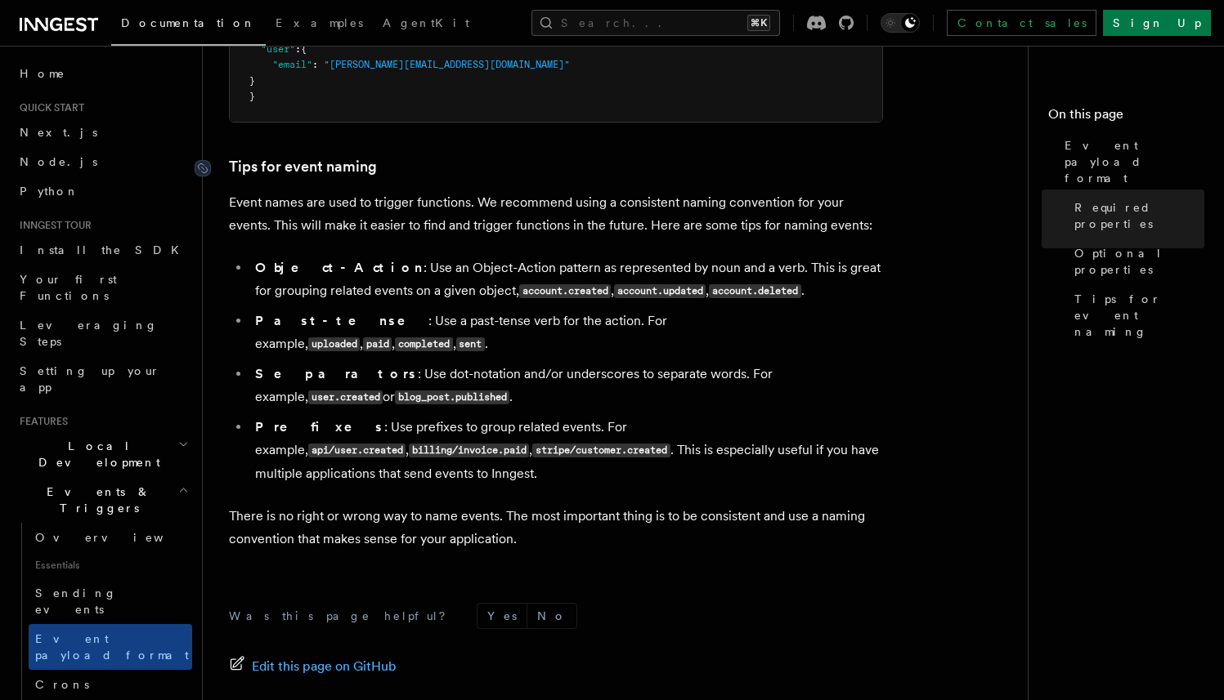
scroll to position [1057, 0]
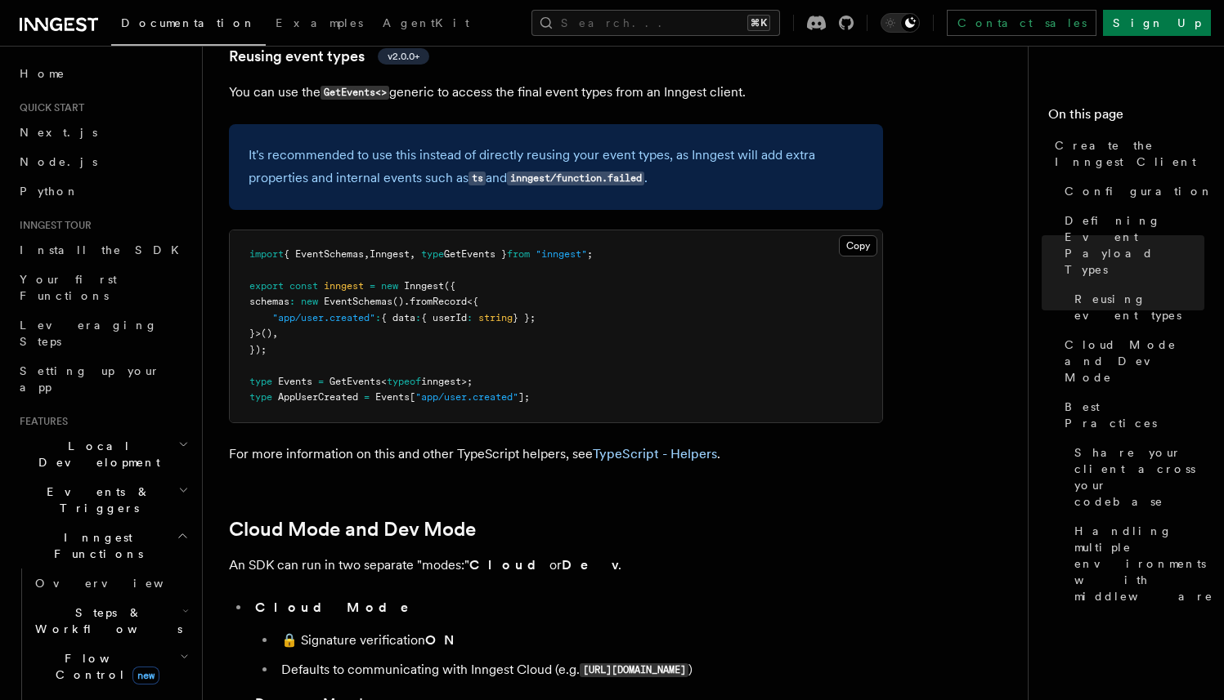
scroll to position [2083, 0]
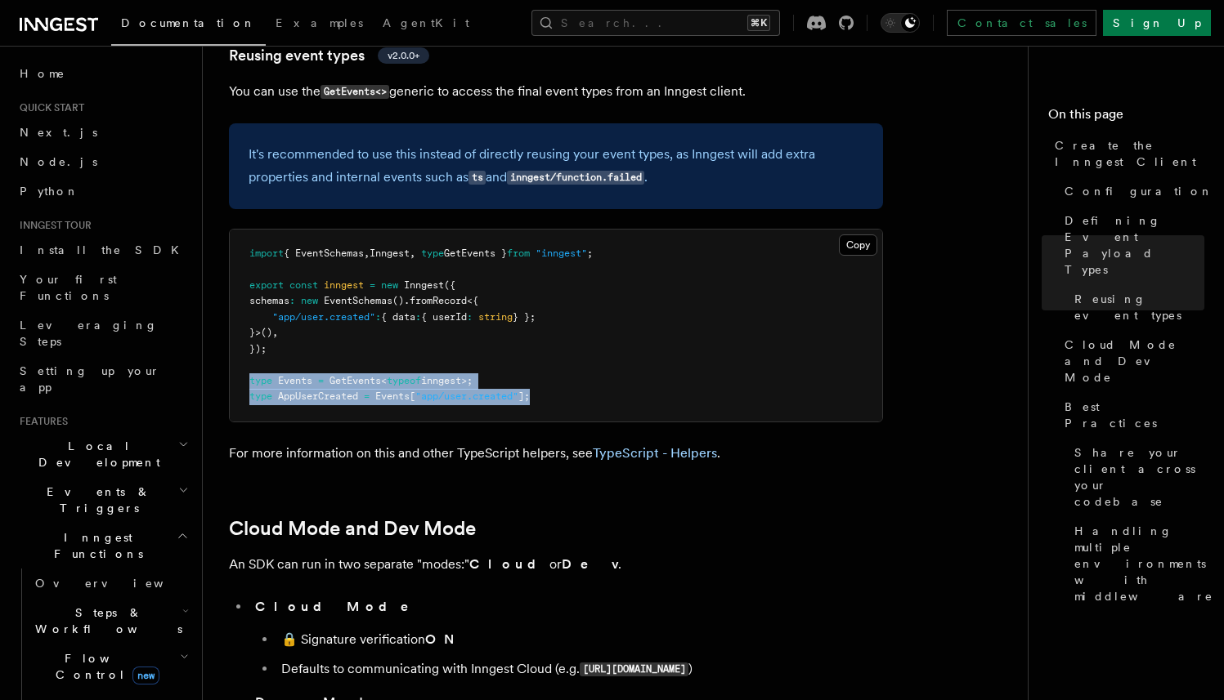
drag, startPoint x: 564, startPoint y: 250, endPoint x: 244, endPoint y: 235, distance: 320.7
click at [244, 235] on pre "import { EventSchemas , Inngest , type GetEvents } from "inngest" ; export cons…" at bounding box center [556, 326] width 652 height 192
copy code "type Events = GetEvents < typeof inngest>; type AppUserCreated = Events [ "app/…"
